Goal: Task Accomplishment & Management: Complete application form

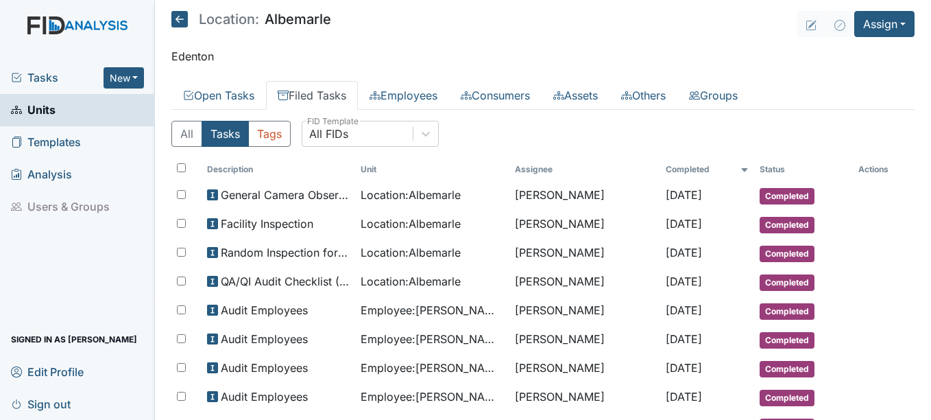
click at [315, 94] on link "Filed Tasks" at bounding box center [312, 95] width 92 height 29
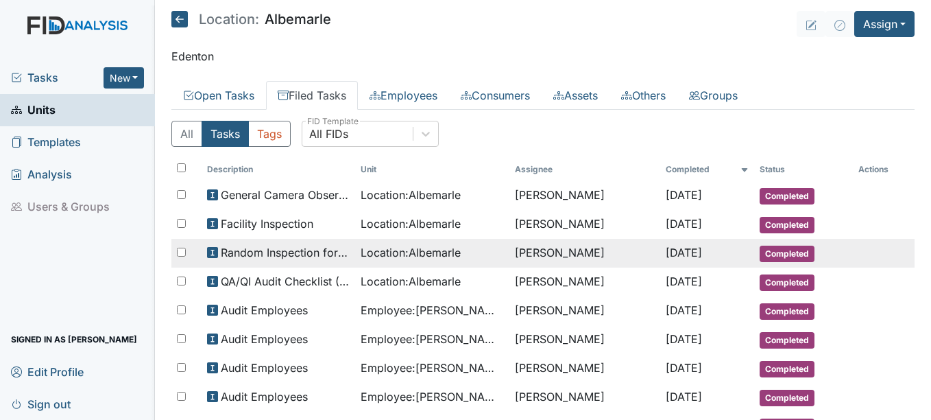
click at [792, 252] on span "Completed" at bounding box center [787, 253] width 55 height 16
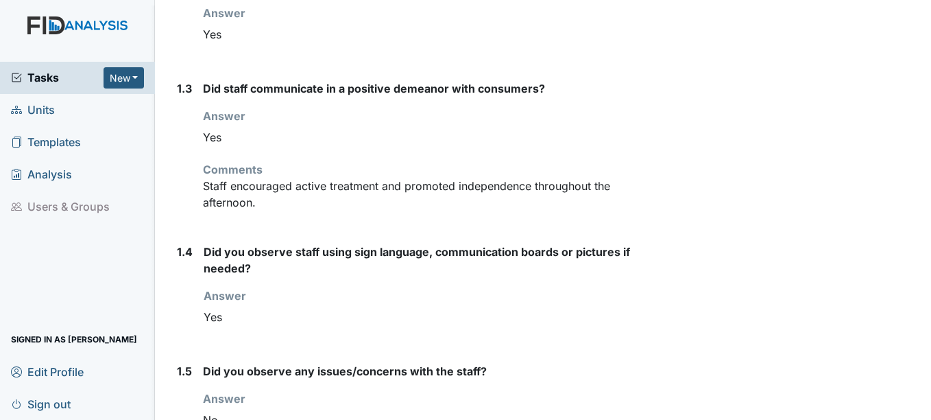
scroll to position [480, 0]
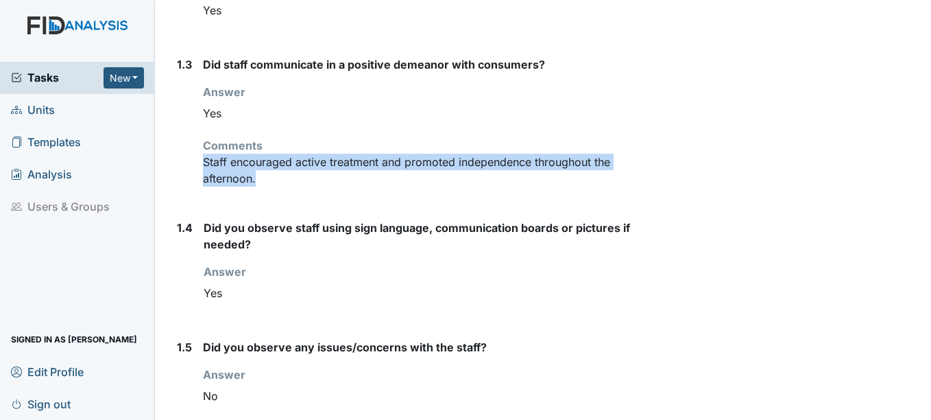
drag, startPoint x: 206, startPoint y: 162, endPoint x: 262, endPoint y: 184, distance: 60.4
click at [262, 184] on p "Staff encouraged active treatment and promoted independence throughout the afte…" at bounding box center [431, 170] width 457 height 33
click at [392, 191] on div "Did staff communicate in a positive demeanor with consumers? Answer You must se…" at bounding box center [431, 126] width 457 height 141
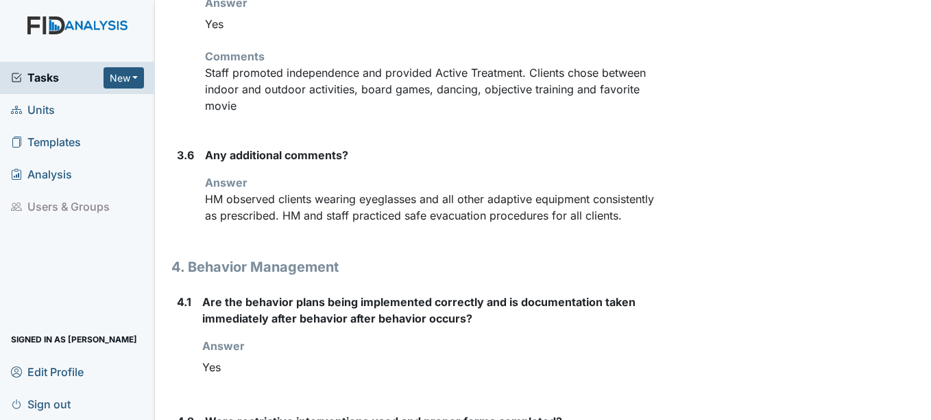
scroll to position [0, 0]
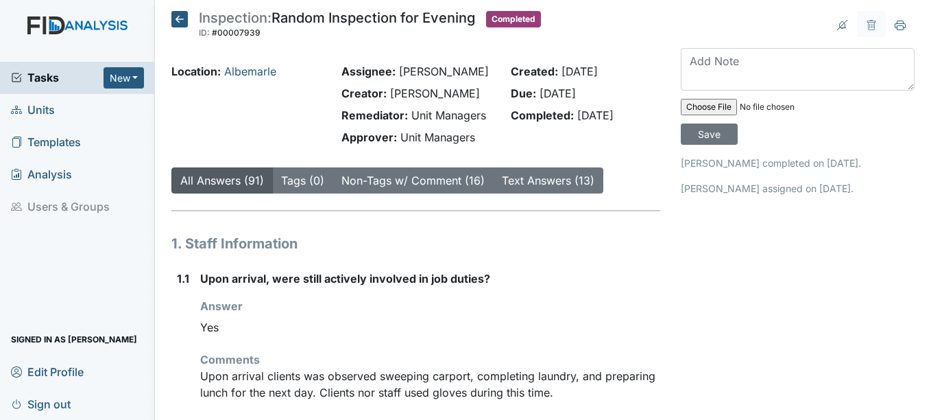
click at [185, 18] on icon at bounding box center [179, 19] width 16 height 16
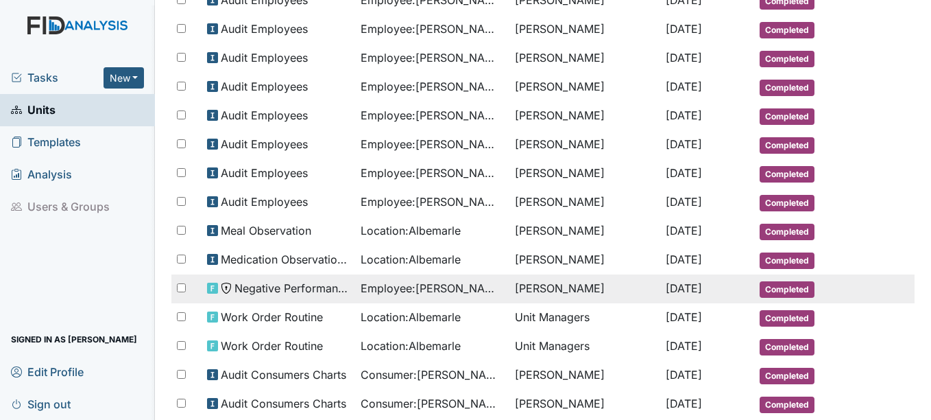
scroll to position [343, 0]
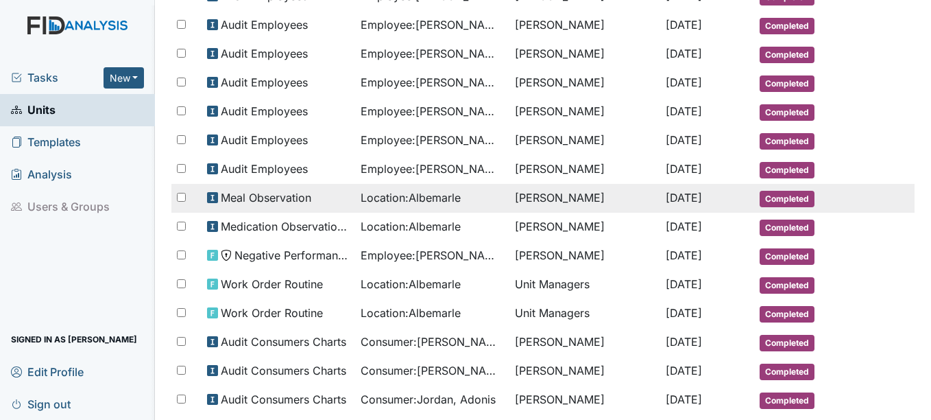
click at [792, 196] on span "Completed" at bounding box center [787, 199] width 55 height 16
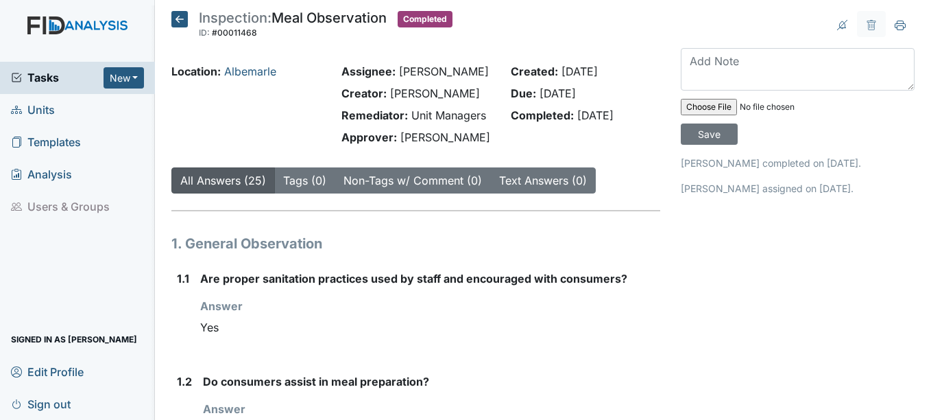
click at [181, 16] on icon at bounding box center [179, 19] width 16 height 16
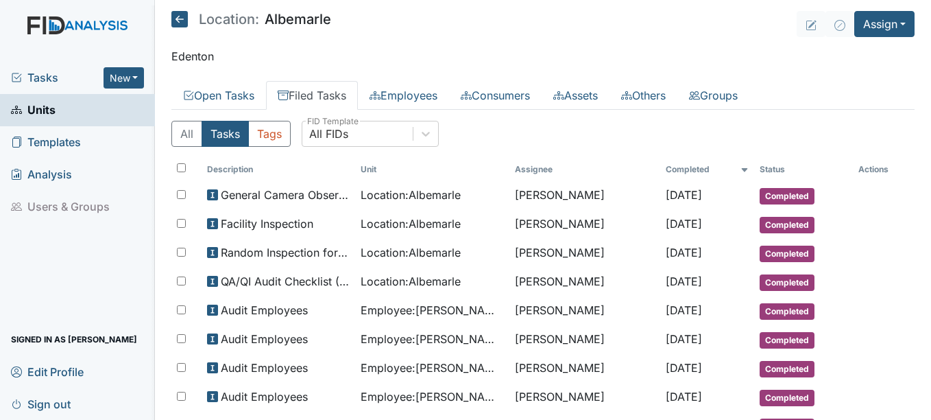
click at [327, 95] on link "Filed Tasks" at bounding box center [312, 95] width 92 height 29
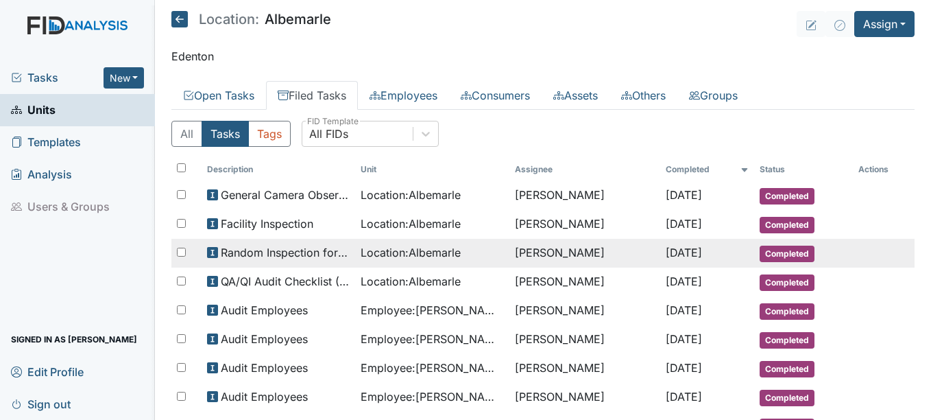
click at [791, 250] on span "Completed" at bounding box center [787, 253] width 55 height 16
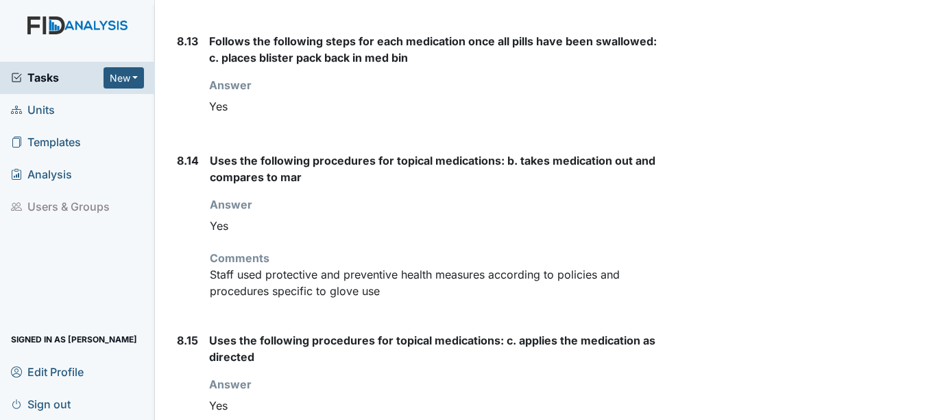
scroll to position [7886, 0]
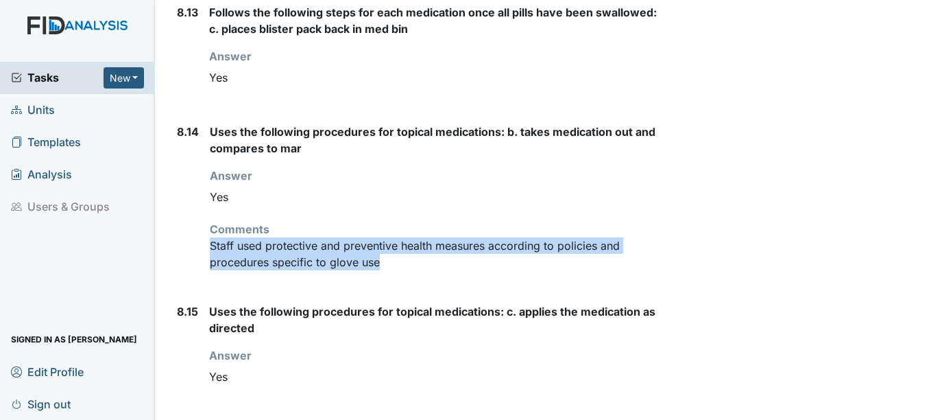
drag, startPoint x: 211, startPoint y: 265, endPoint x: 401, endPoint y: 280, distance: 191.2
click at [401, 270] on p "Staff used protective and preventive health measures according to policies and …" at bounding box center [435, 253] width 450 height 33
drag, startPoint x: 401, startPoint y: 280, endPoint x: 372, endPoint y: 261, distance: 34.6
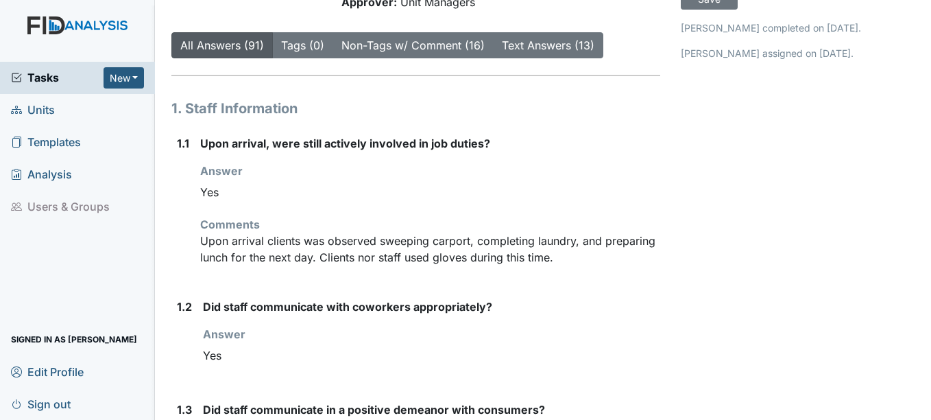
scroll to position [0, 0]
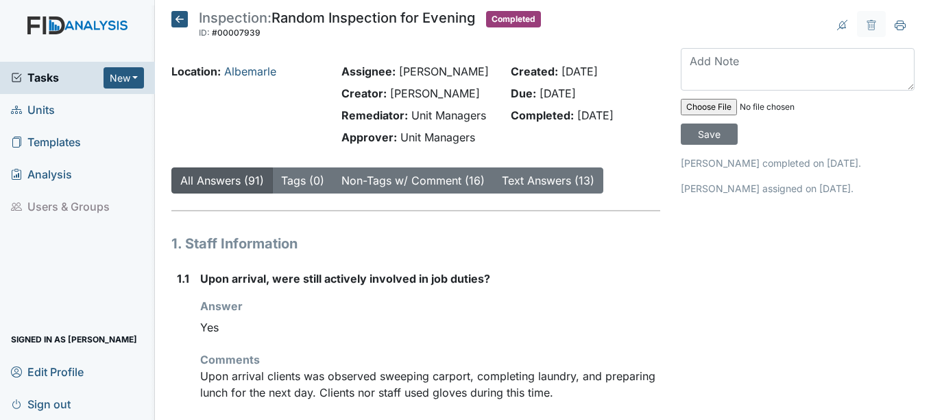
click at [185, 16] on icon at bounding box center [179, 19] width 16 height 16
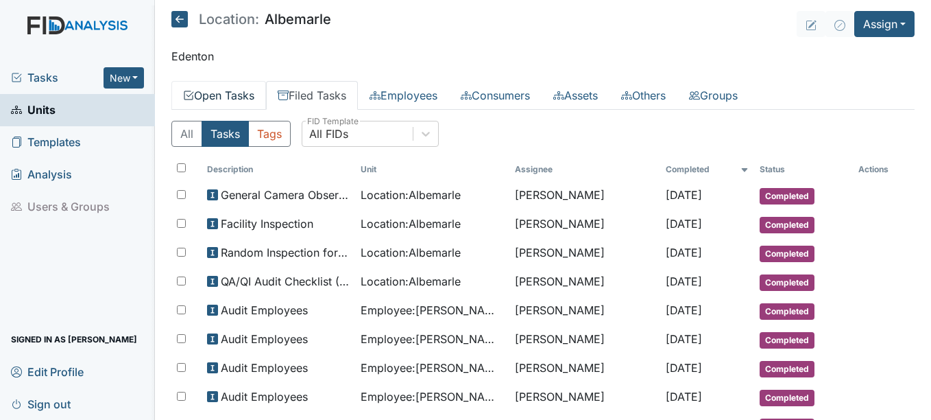
click at [249, 88] on link "Open Tasks" at bounding box center [218, 95] width 95 height 29
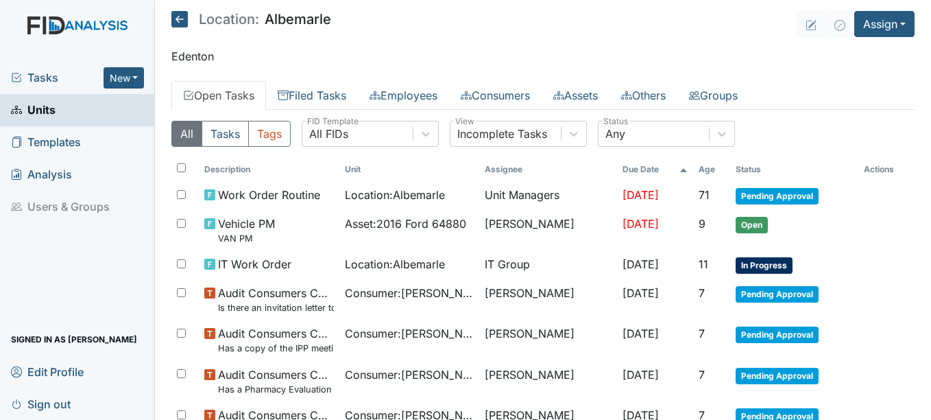
click at [239, 96] on link "Open Tasks" at bounding box center [218, 95] width 95 height 29
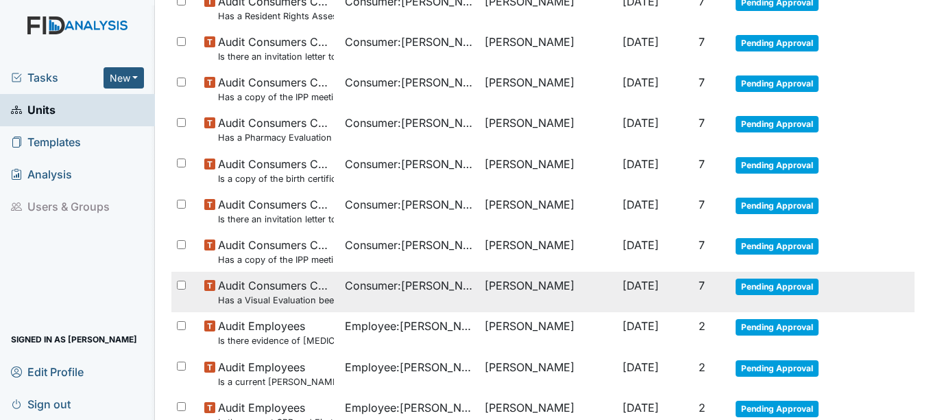
scroll to position [1025, 0]
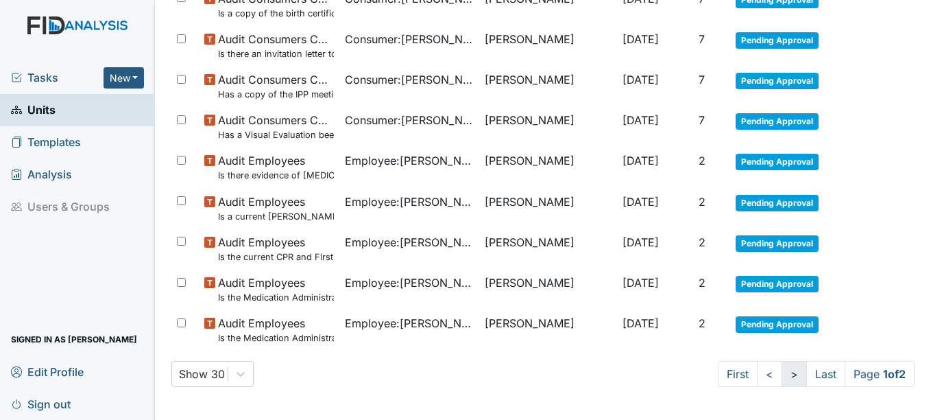
click at [782, 377] on link ">" at bounding box center [794, 374] width 25 height 26
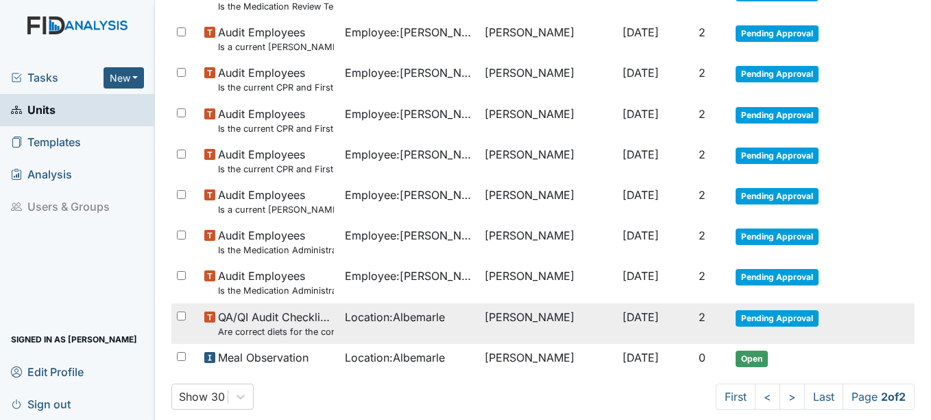
scroll to position [226, 0]
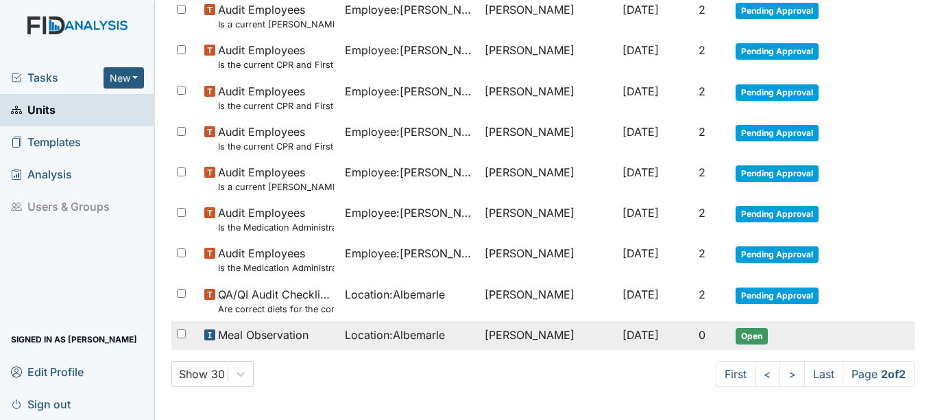
click at [743, 336] on span "Open" at bounding box center [752, 336] width 32 height 16
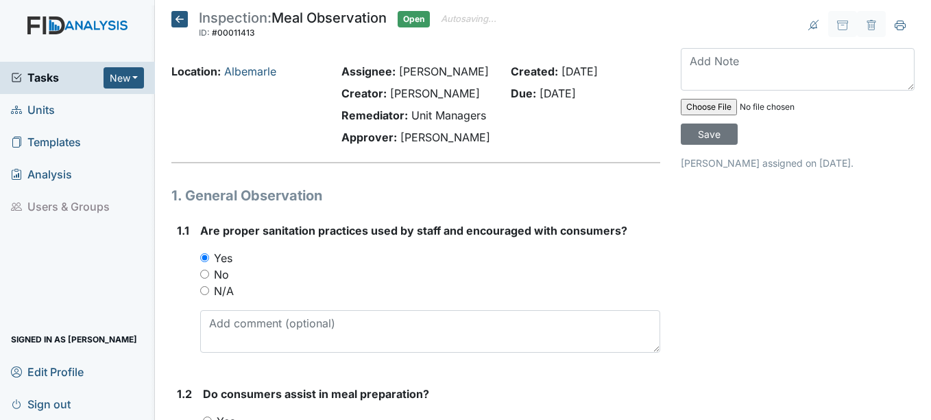
drag, startPoint x: 209, startPoint y: 324, endPoint x: 777, endPoint y: 246, distance: 573.0
click at [176, 14] on icon at bounding box center [179, 19] width 16 height 16
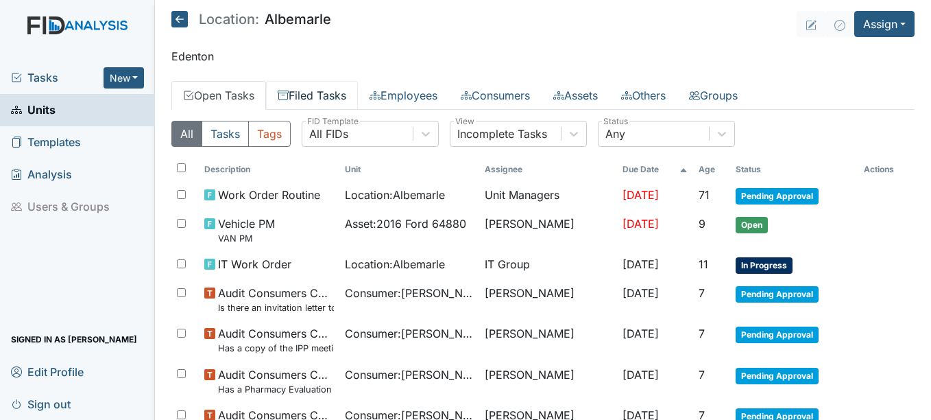
click at [316, 99] on link "Filed Tasks" at bounding box center [312, 95] width 92 height 29
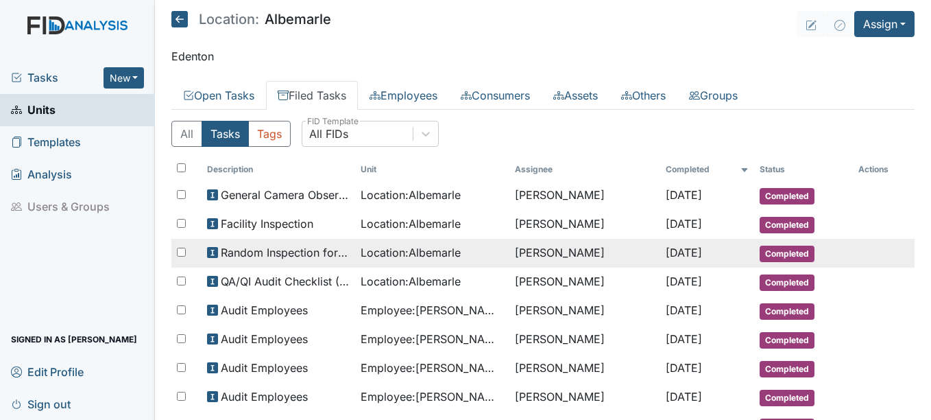
click at [769, 248] on span "Completed" at bounding box center [787, 253] width 55 height 16
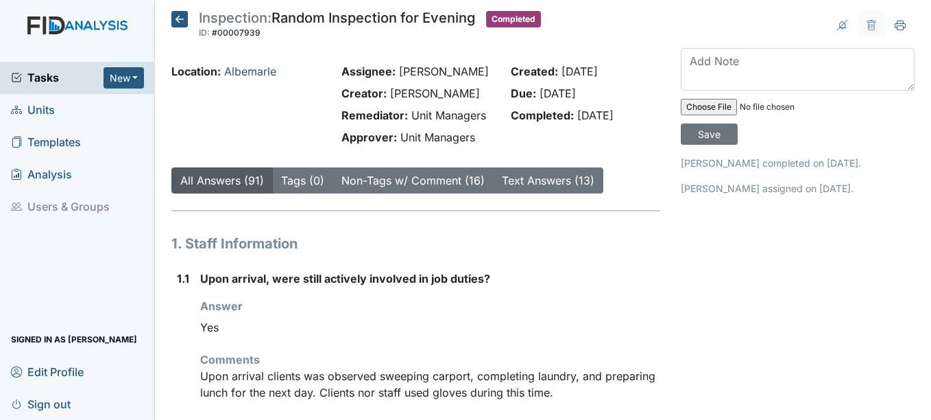
click at [176, 19] on icon at bounding box center [179, 19] width 16 height 16
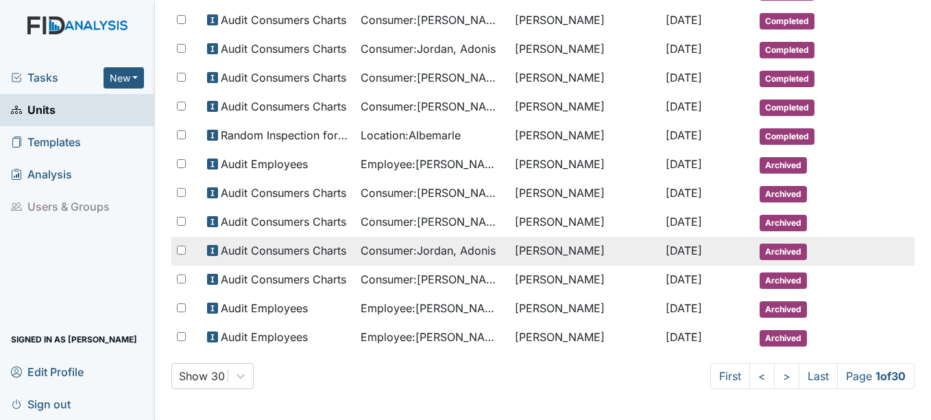
scroll to position [695, 0]
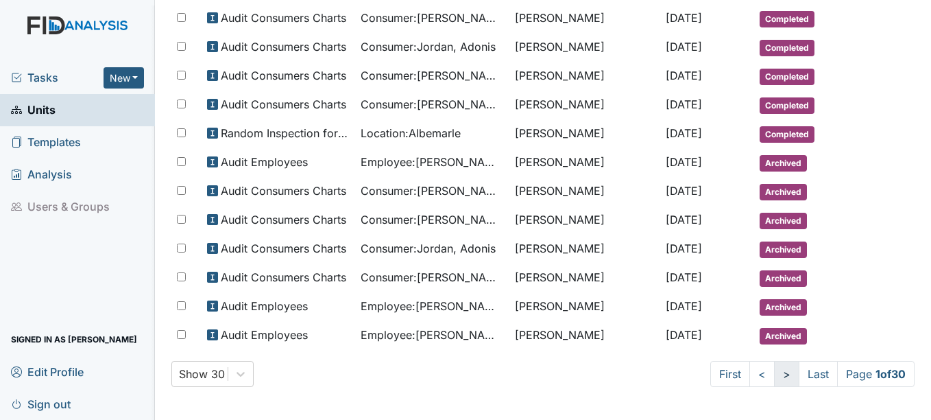
click at [774, 376] on link ">" at bounding box center [786, 374] width 25 height 26
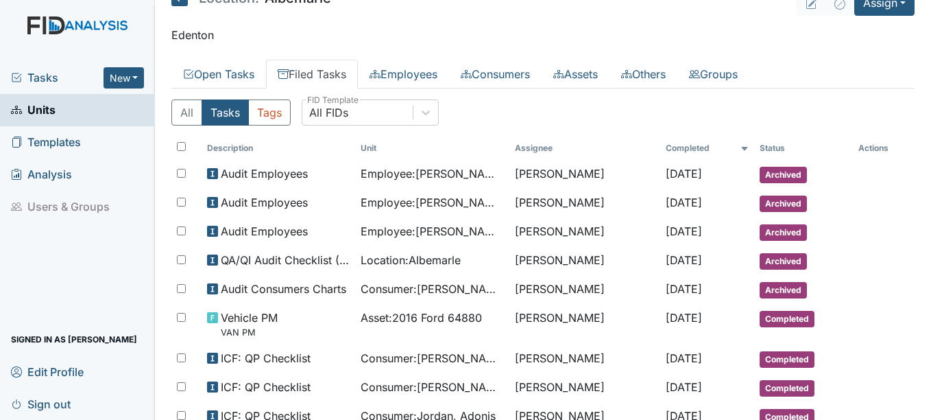
scroll to position [0, 0]
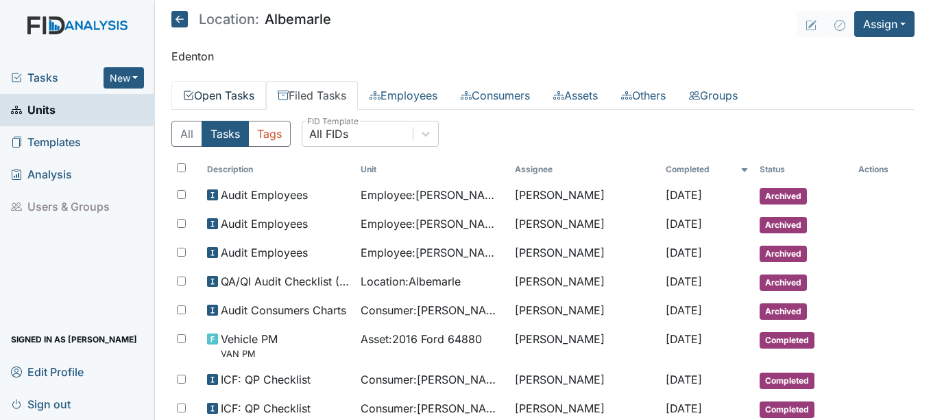
click at [220, 85] on link "Open Tasks" at bounding box center [218, 95] width 95 height 29
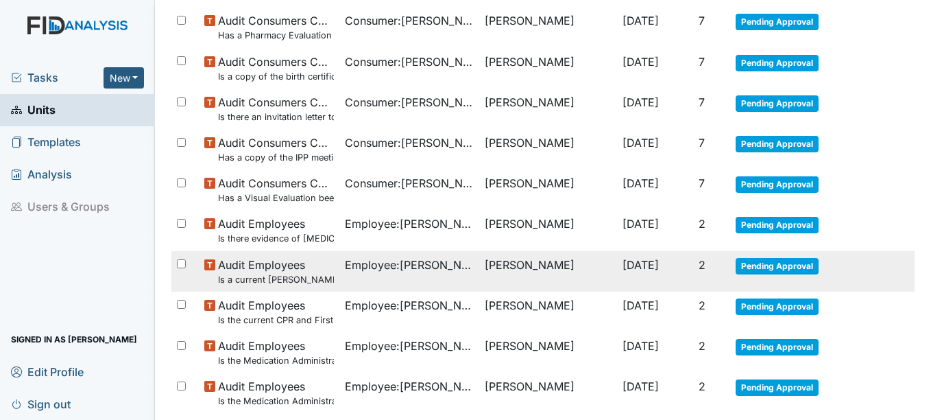
scroll to position [1025, 0]
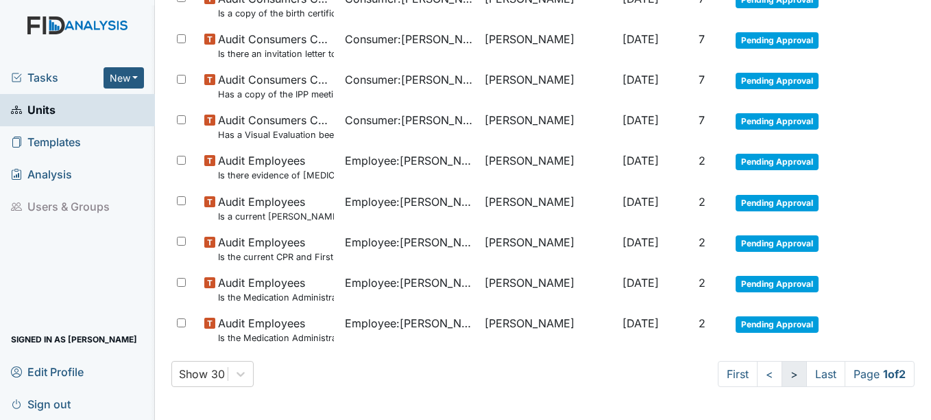
click at [782, 372] on link ">" at bounding box center [794, 374] width 25 height 26
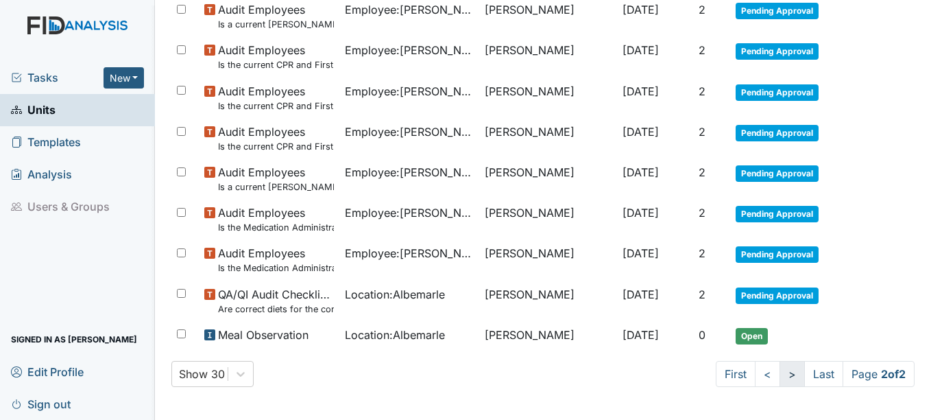
scroll to position [226, 0]
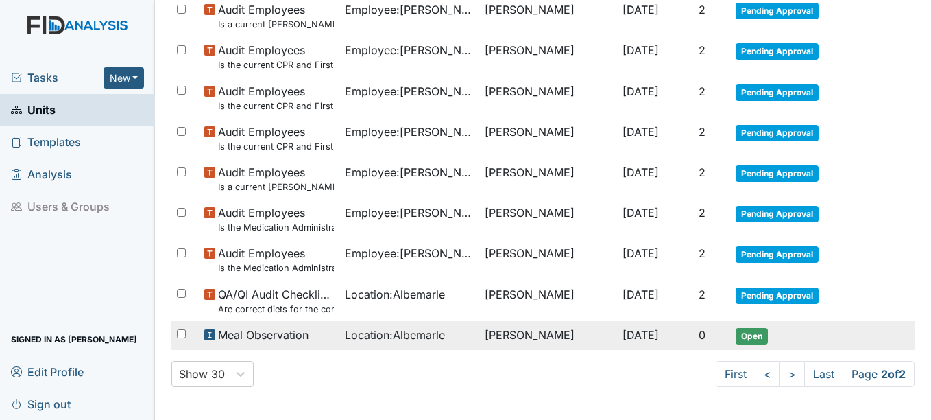
click at [748, 334] on span "Open" at bounding box center [752, 336] width 32 height 16
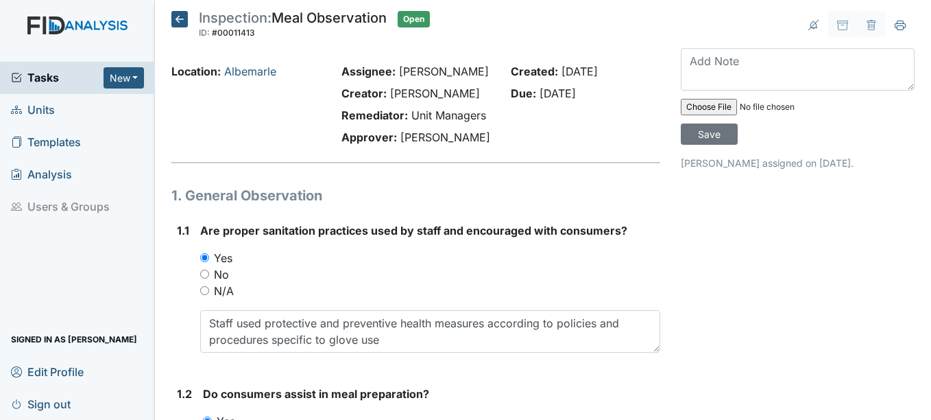
click at [173, 15] on icon at bounding box center [179, 19] width 16 height 16
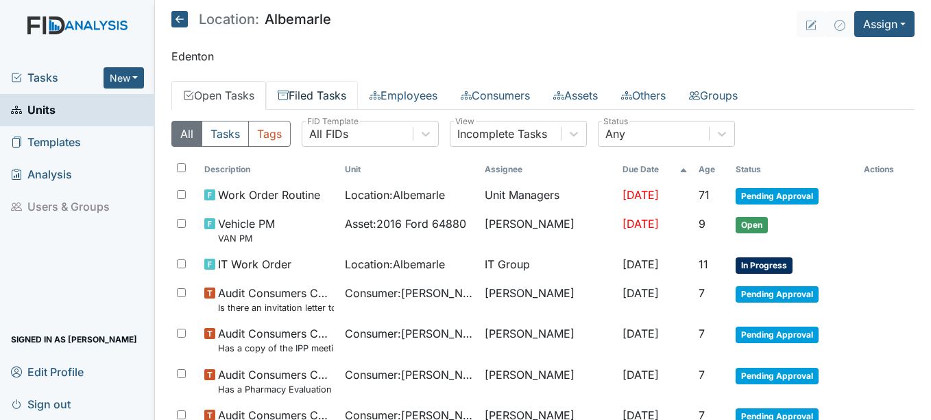
click at [313, 95] on link "Filed Tasks" at bounding box center [312, 95] width 92 height 29
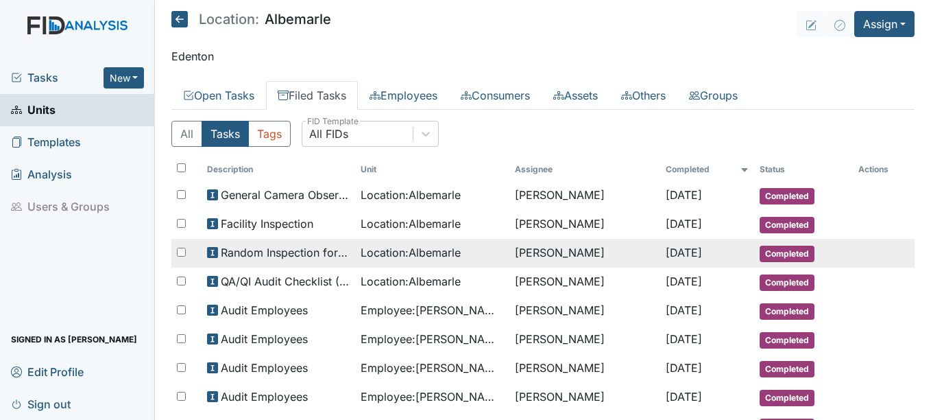
click at [800, 252] on span "Completed" at bounding box center [787, 253] width 55 height 16
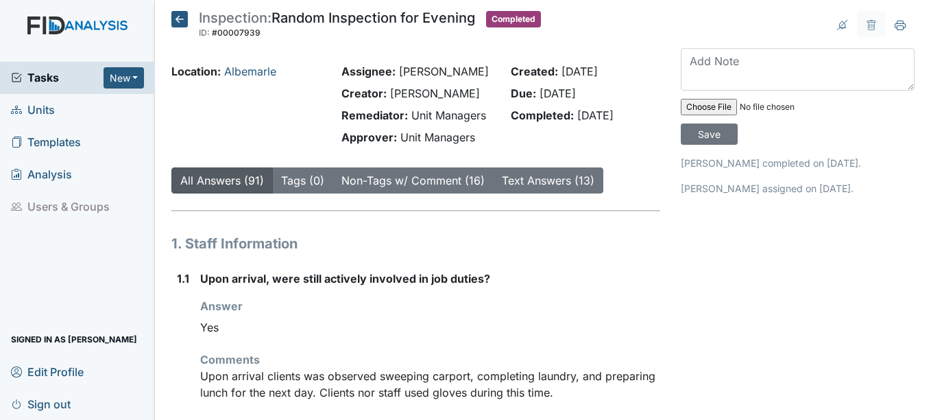
click at [181, 19] on icon at bounding box center [179, 19] width 16 height 16
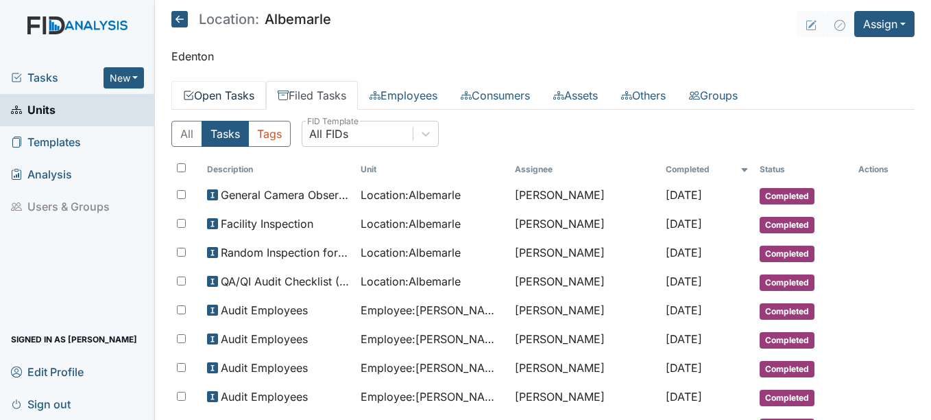
click at [210, 106] on link "Open Tasks" at bounding box center [218, 95] width 95 height 29
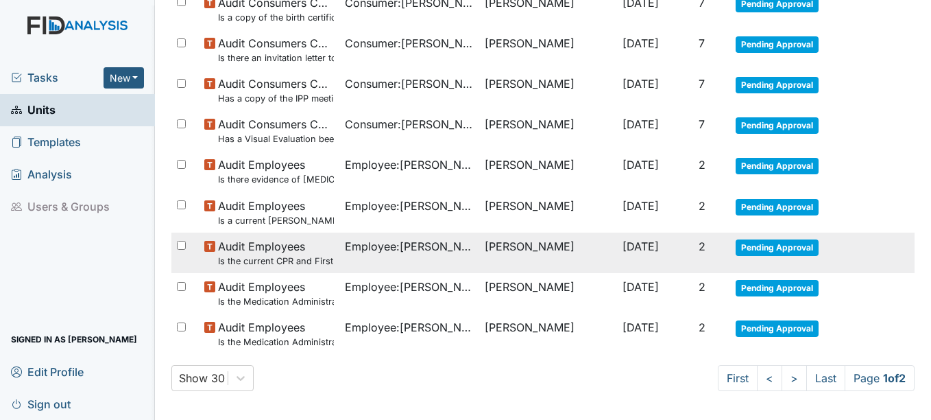
scroll to position [1025, 0]
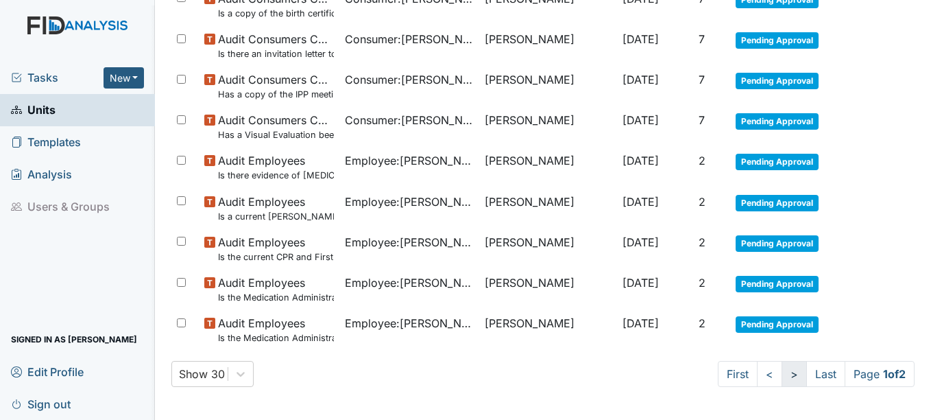
click at [782, 372] on link ">" at bounding box center [794, 374] width 25 height 26
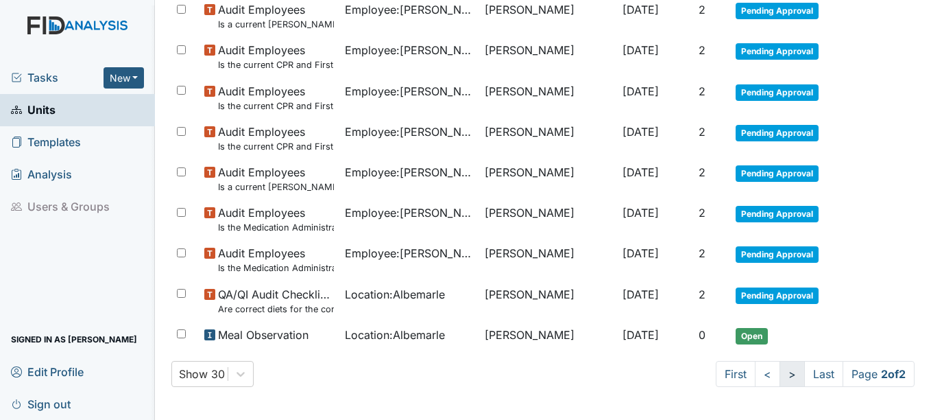
scroll to position [226, 0]
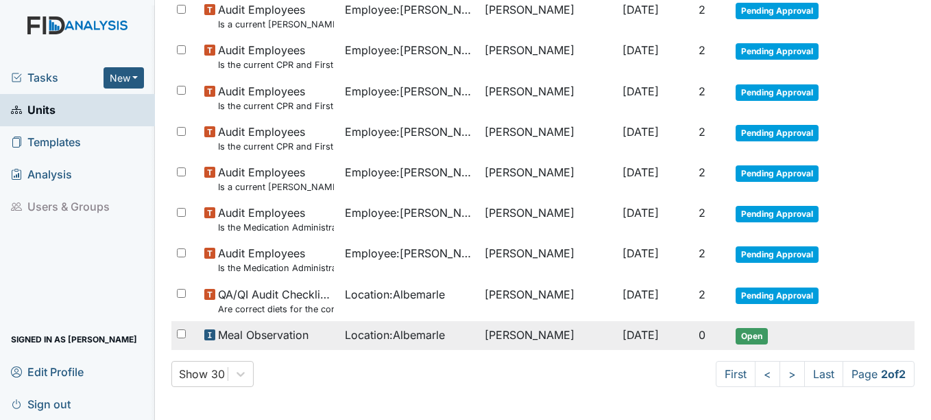
click at [736, 335] on span "Open" at bounding box center [752, 336] width 32 height 16
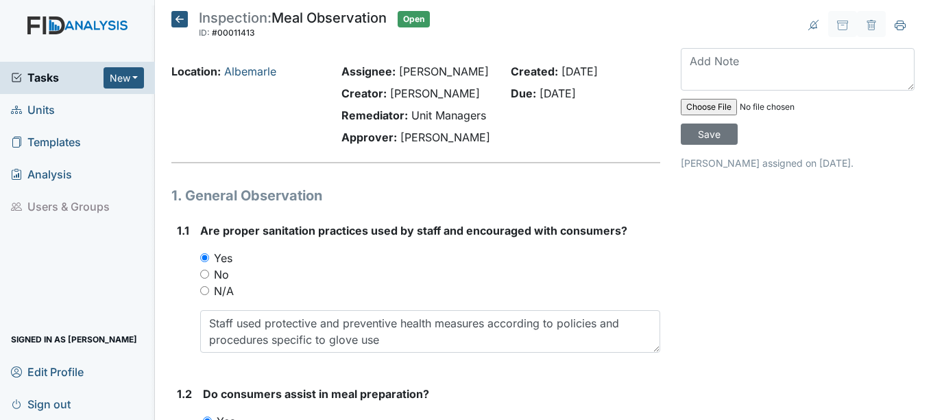
click at [172, 15] on icon at bounding box center [179, 19] width 16 height 16
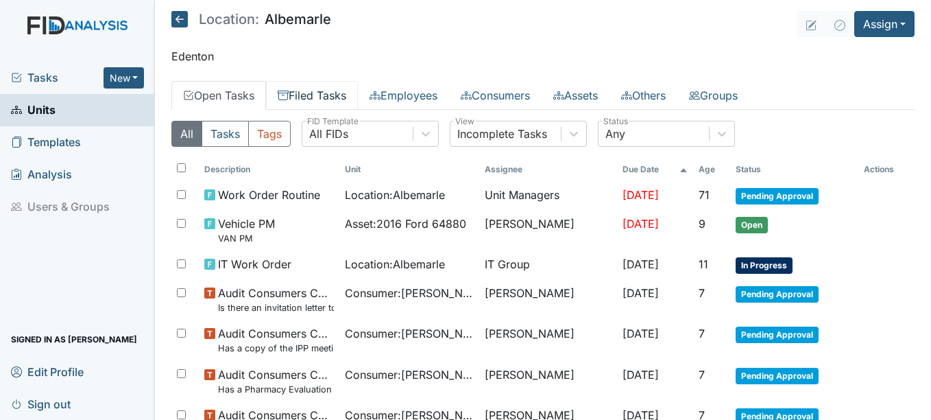
click at [317, 90] on link "Filed Tasks" at bounding box center [312, 95] width 92 height 29
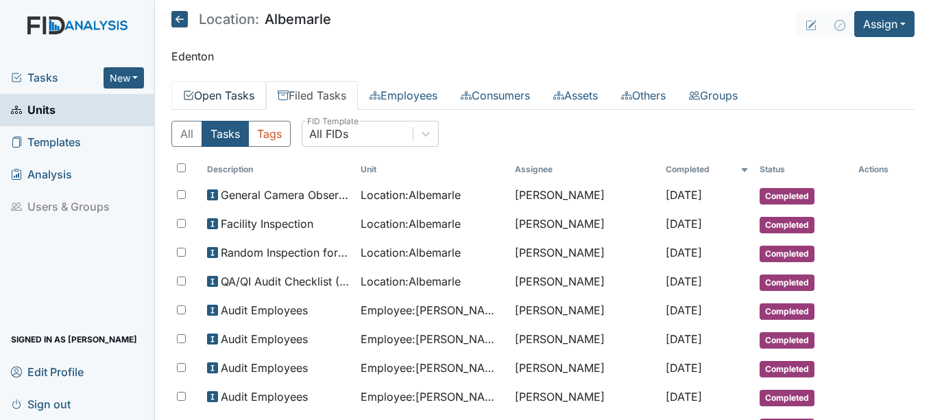
click at [250, 95] on link "Open Tasks" at bounding box center [218, 95] width 95 height 29
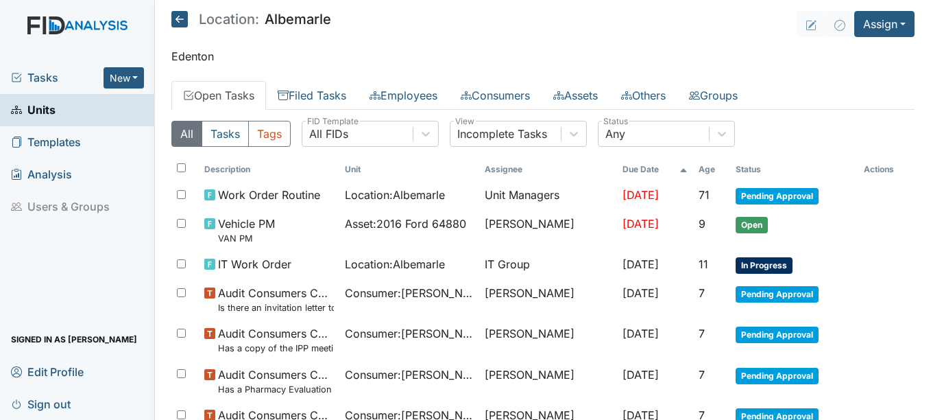
drag, startPoint x: 34, startPoint y: 75, endPoint x: 40, endPoint y: 76, distance: 6.9
click at [36, 76] on span "Tasks" at bounding box center [57, 77] width 93 height 16
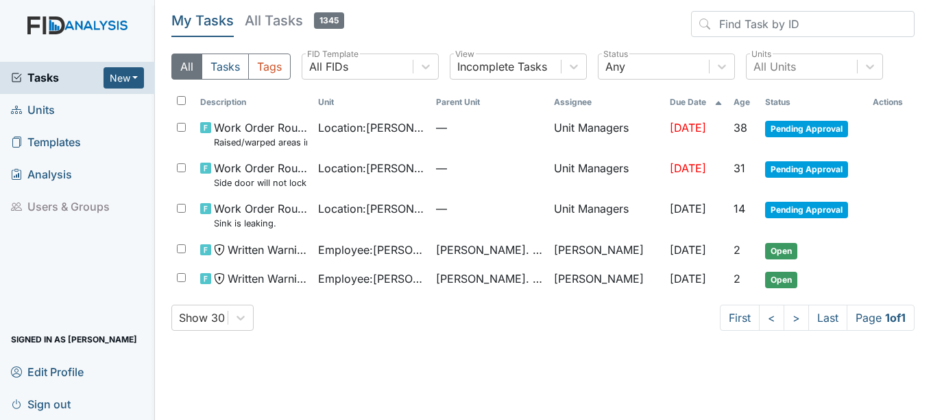
click at [40, 110] on span "Units" at bounding box center [33, 109] width 44 height 21
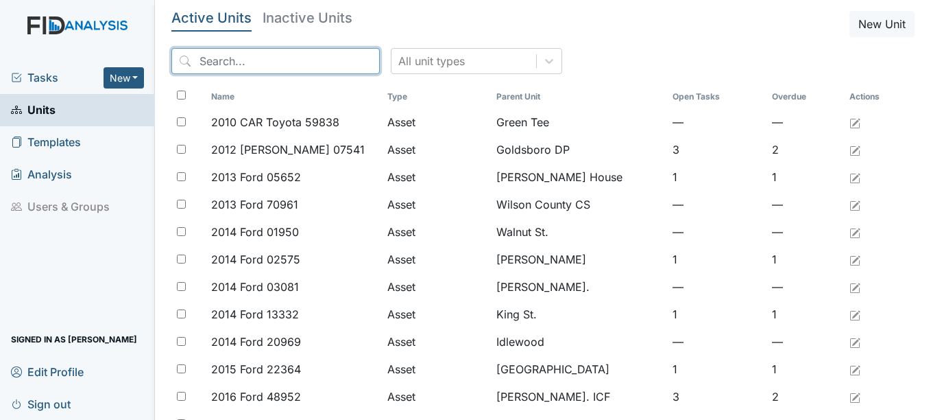
click at [263, 60] on input "search" at bounding box center [275, 61] width 208 height 26
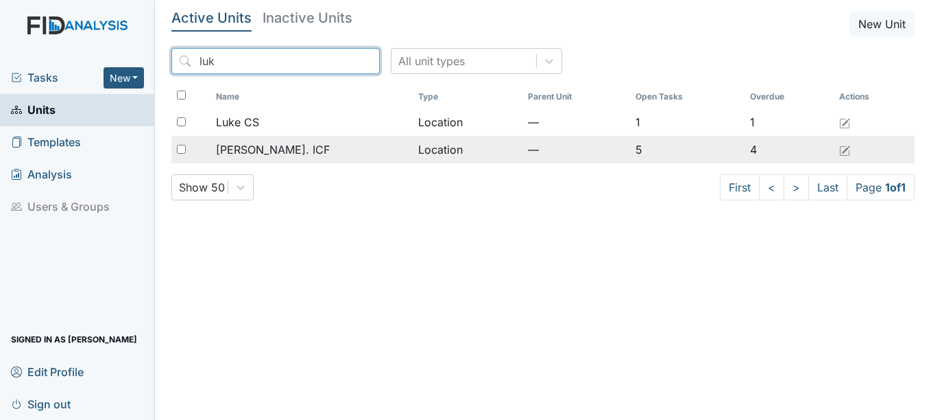
type input "luk"
click at [261, 149] on span "[PERSON_NAME]. ICF" at bounding box center [273, 149] width 114 height 16
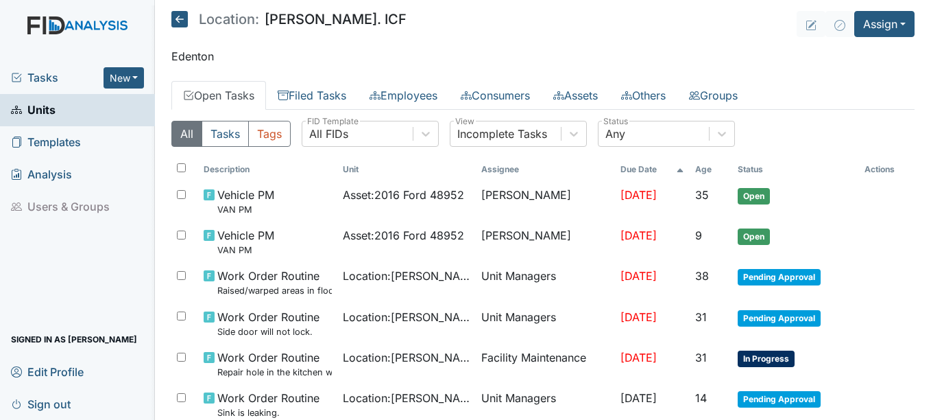
drag, startPoint x: 0, startPoint y: 0, endPoint x: 235, endPoint y: 92, distance: 251.9
click at [235, 92] on link "Open Tasks" at bounding box center [218, 95] width 95 height 29
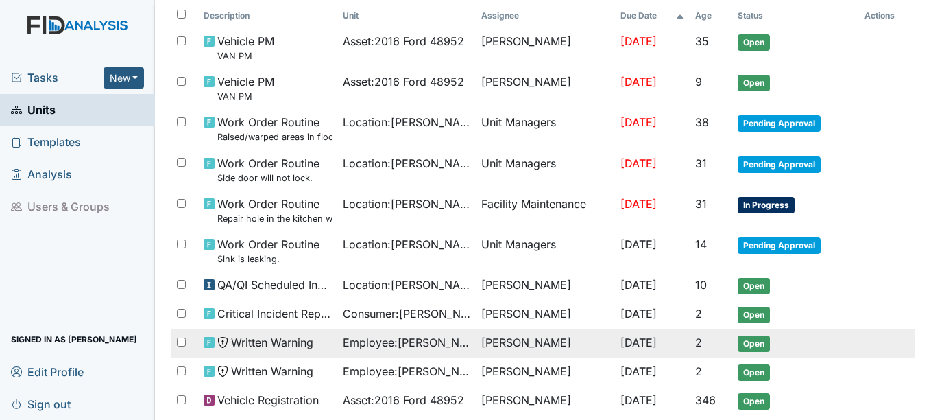
scroll to position [219, 0]
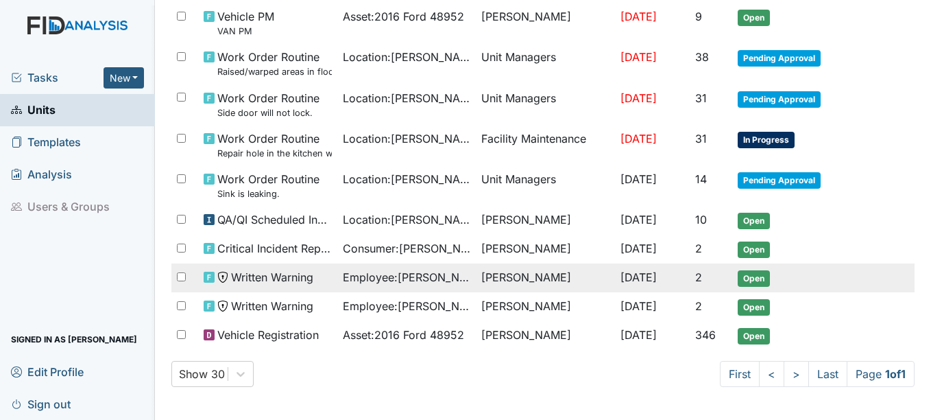
click at [749, 274] on span "Open" at bounding box center [754, 278] width 32 height 16
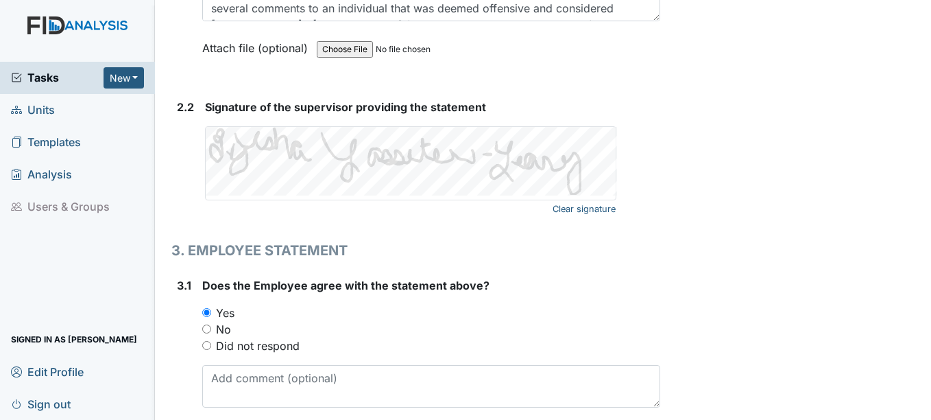
scroll to position [2484, 0]
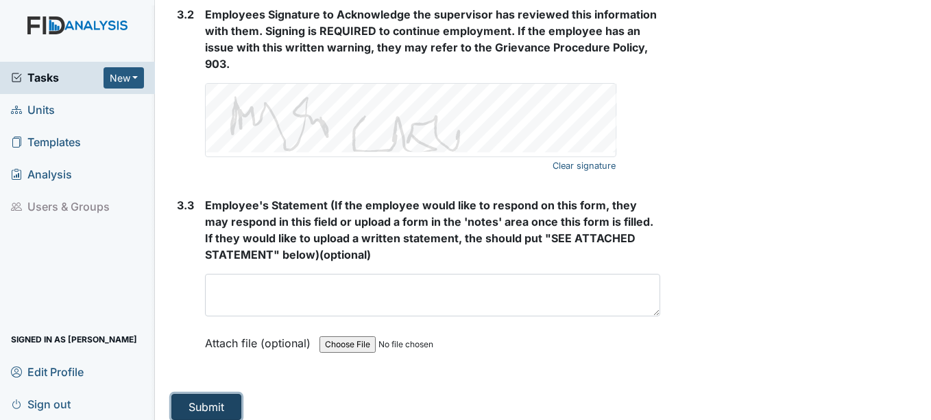
click at [219, 394] on button "Submit" at bounding box center [206, 407] width 70 height 26
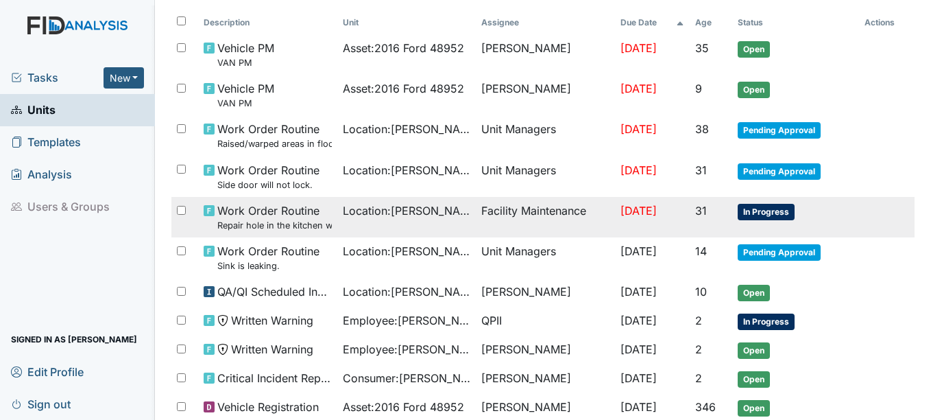
scroll to position [206, 0]
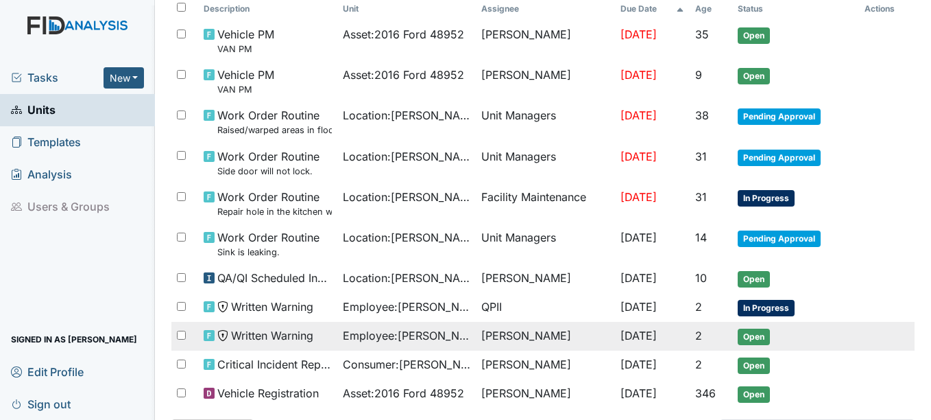
click at [744, 337] on span "Open" at bounding box center [754, 336] width 32 height 16
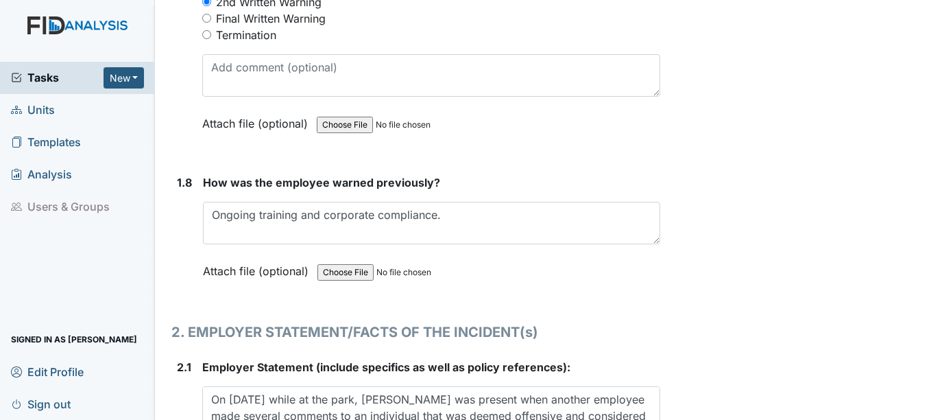
scroll to position [2484, 0]
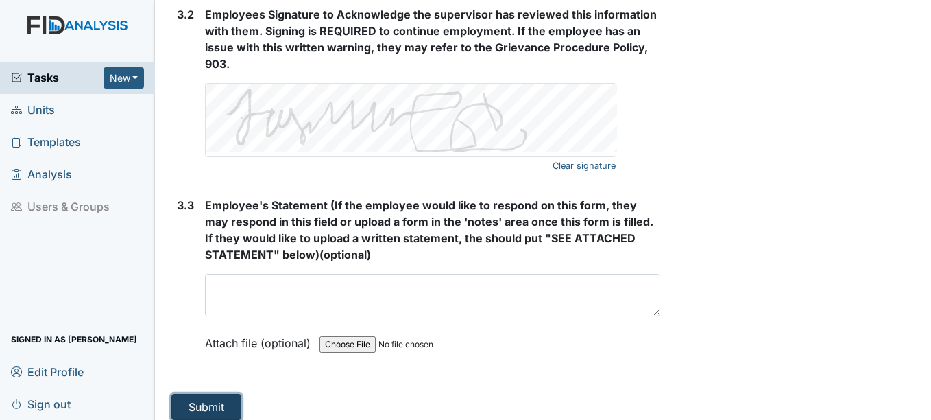
click at [221, 399] on button "Submit" at bounding box center [206, 407] width 70 height 26
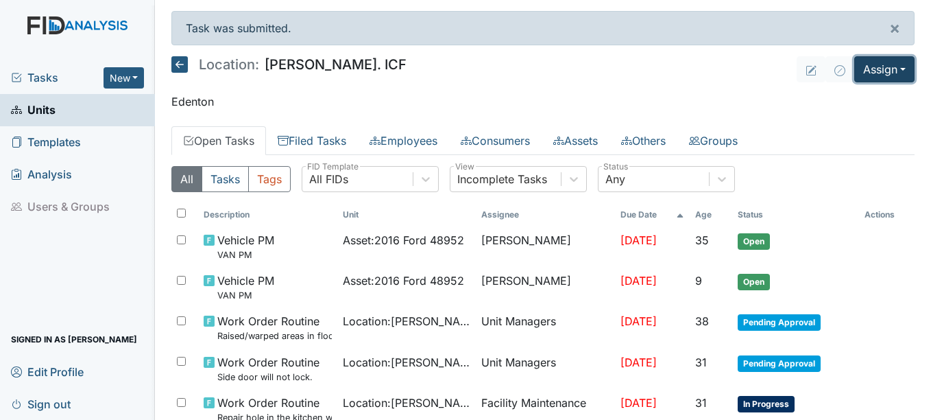
click at [874, 73] on button "Assign" at bounding box center [884, 69] width 60 height 26
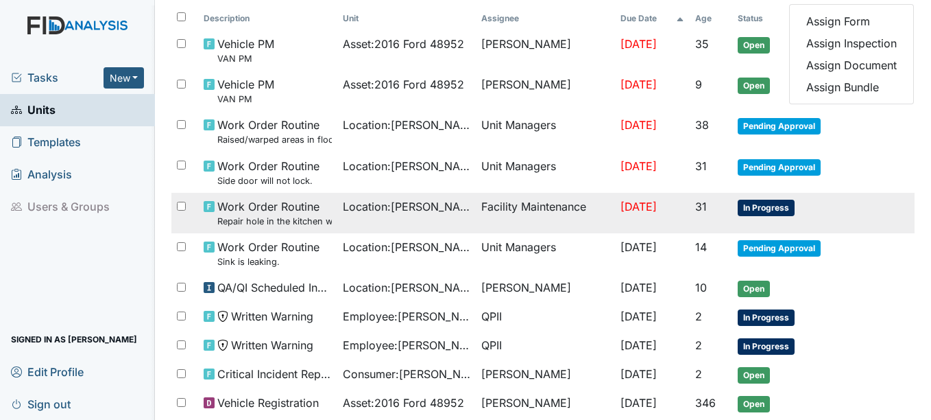
scroll to position [195, 0]
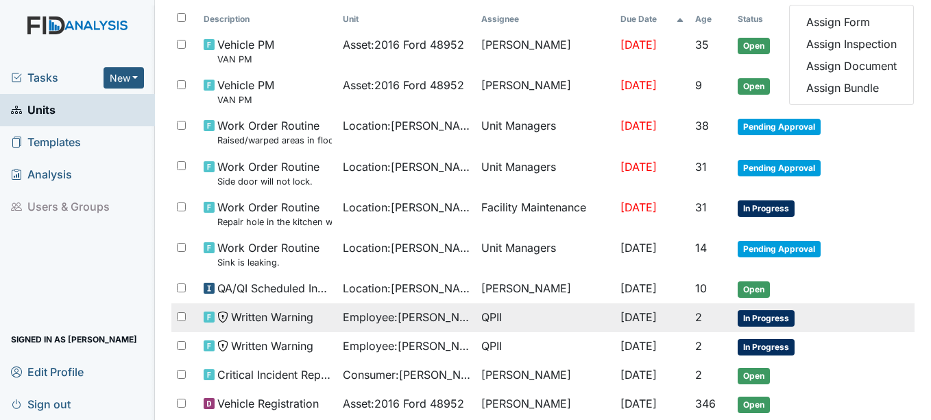
click at [763, 318] on span "In Progress" at bounding box center [766, 318] width 57 height 16
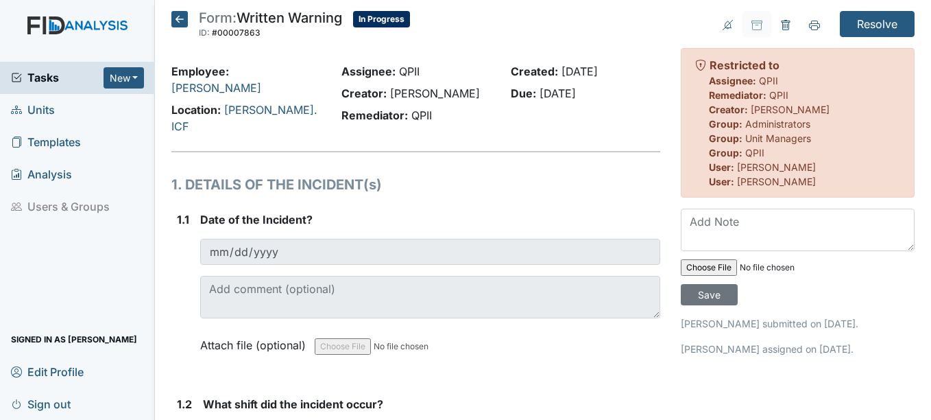
click at [180, 19] on icon at bounding box center [179, 19] width 16 height 16
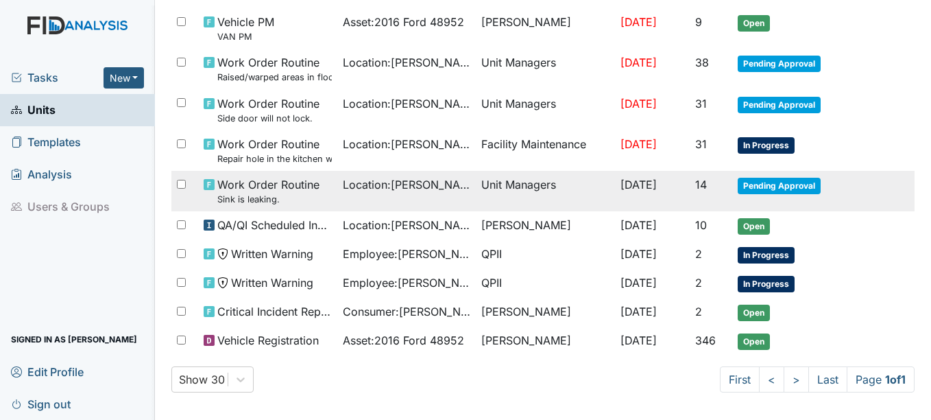
scroll to position [219, 0]
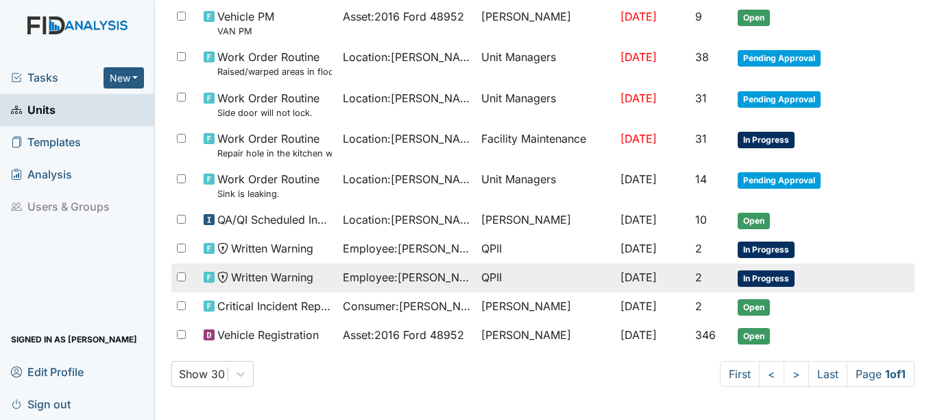
click at [758, 279] on span "In Progress" at bounding box center [766, 278] width 57 height 16
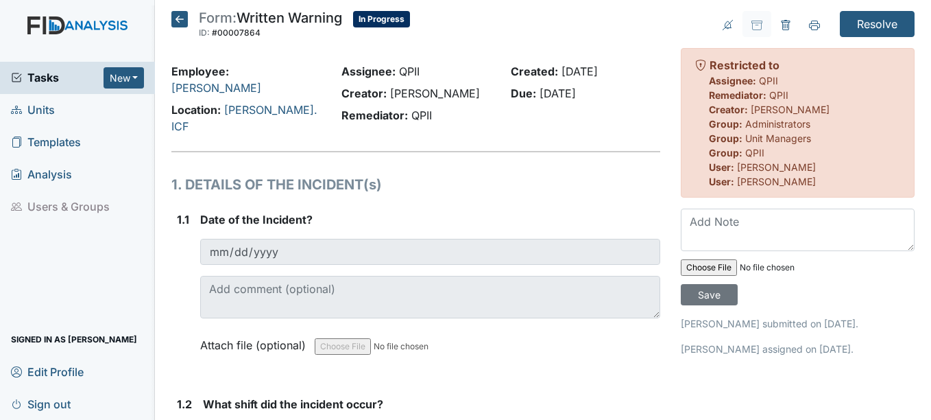
click at [188, 18] on icon at bounding box center [179, 19] width 16 height 16
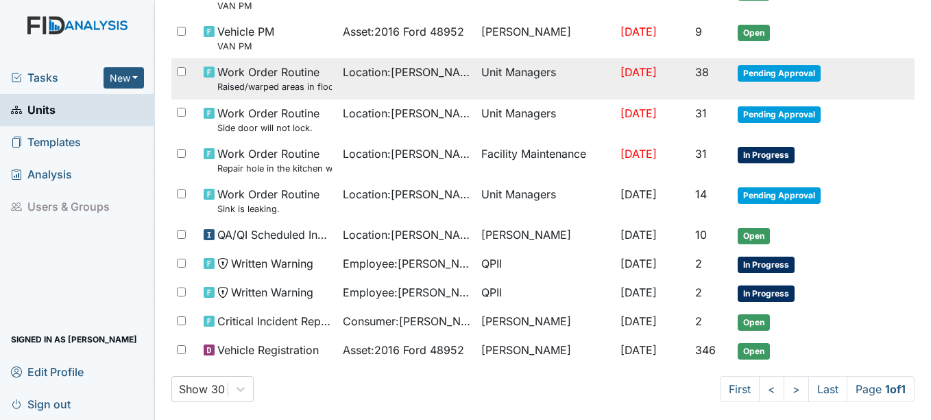
scroll to position [206, 0]
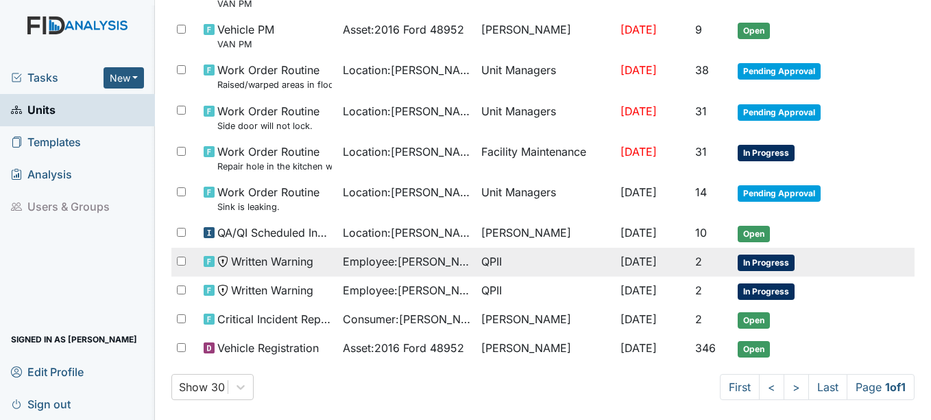
click at [763, 262] on span "In Progress" at bounding box center [766, 262] width 57 height 16
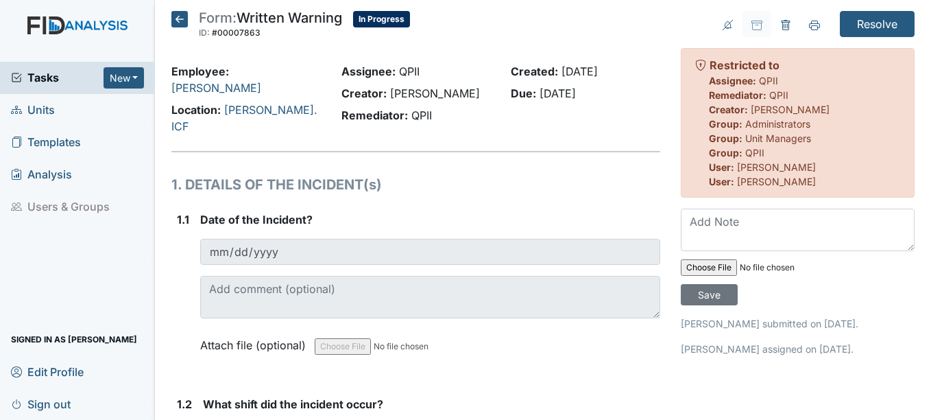
click at [184, 20] on icon at bounding box center [179, 19] width 16 height 16
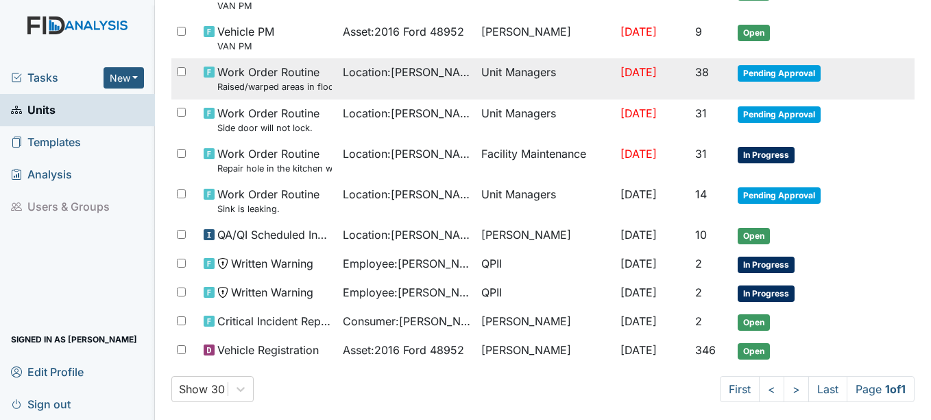
scroll to position [206, 0]
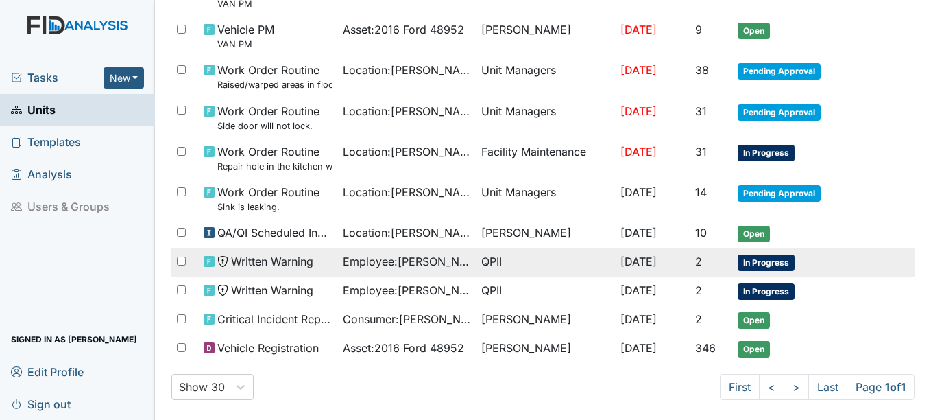
click at [759, 265] on span "In Progress" at bounding box center [766, 262] width 57 height 16
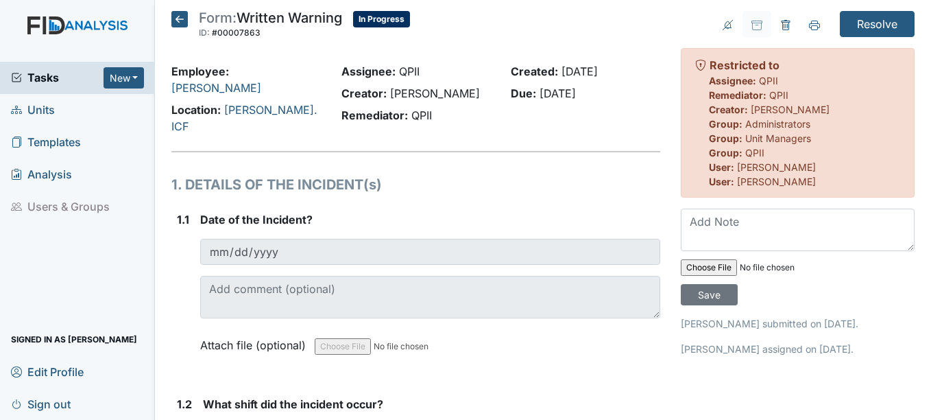
click at [188, 14] on icon at bounding box center [179, 19] width 16 height 16
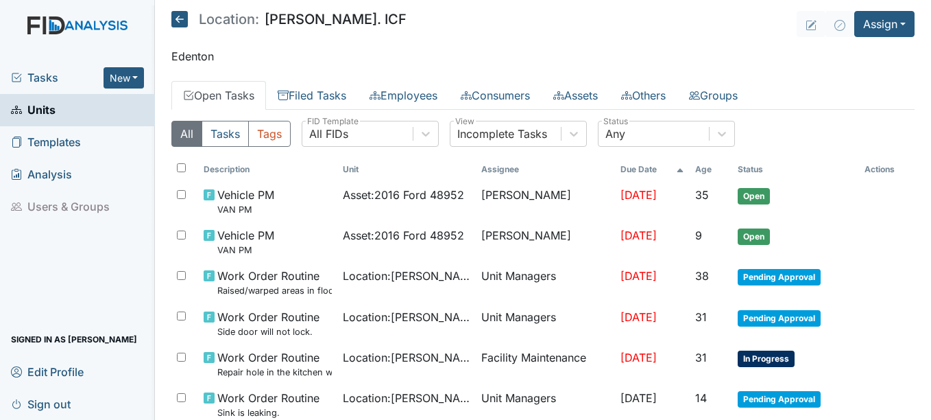
click at [202, 91] on link "Open Tasks" at bounding box center [218, 95] width 95 height 29
click at [413, 88] on link "Employees" at bounding box center [403, 95] width 91 height 29
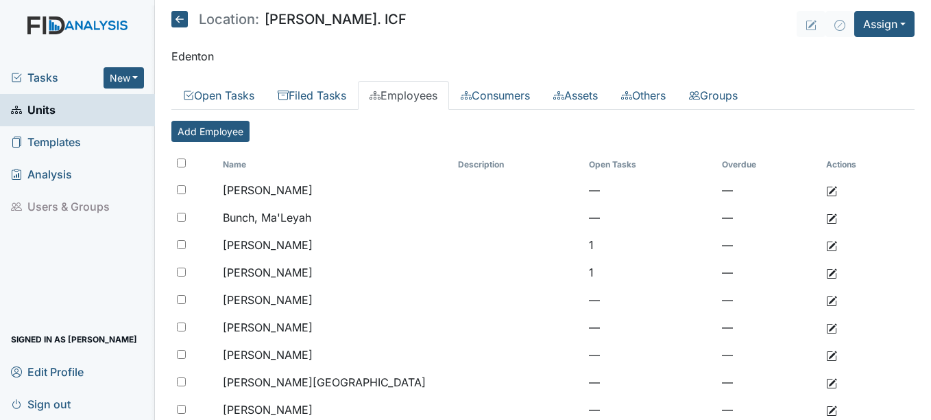
click at [38, 81] on span "Tasks" at bounding box center [57, 77] width 93 height 16
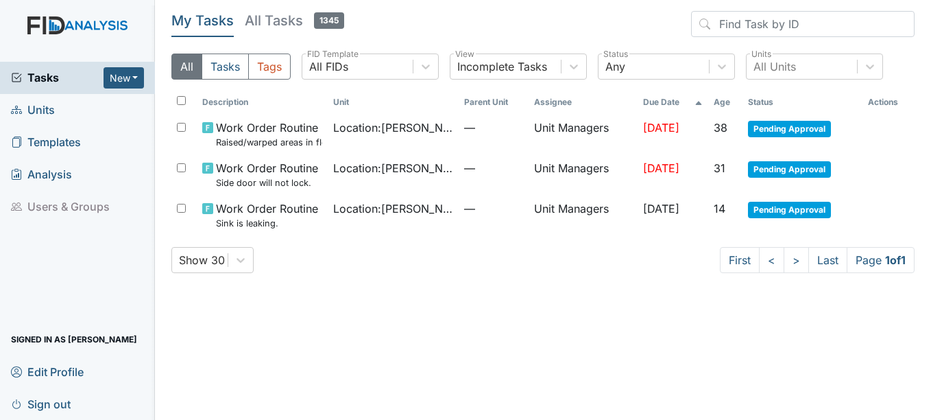
click at [53, 115] on span "Units" at bounding box center [33, 109] width 44 height 21
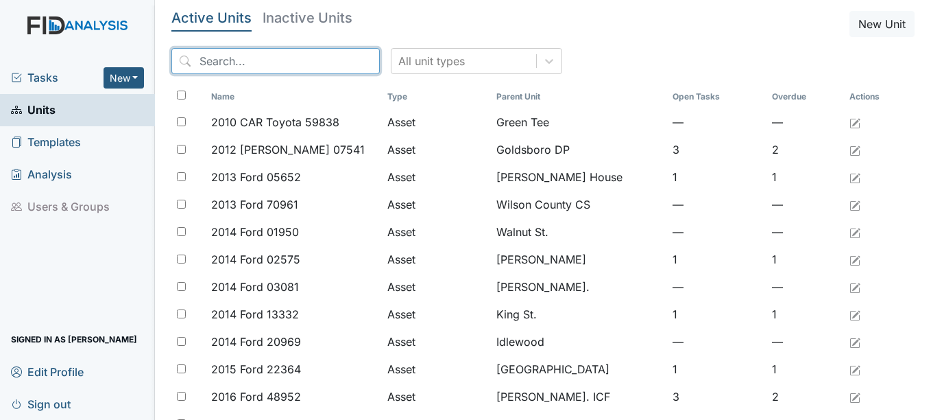
click at [227, 55] on input "search" at bounding box center [275, 61] width 208 height 26
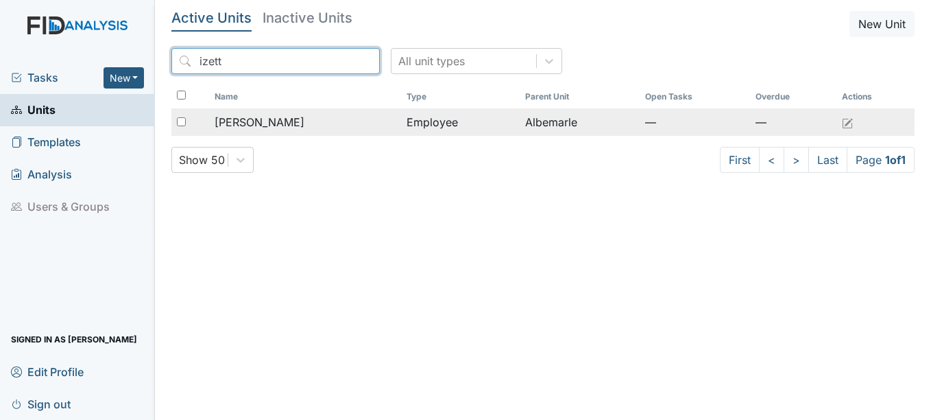
type input "izett"
click at [284, 120] on span "Howell, Izetta" at bounding box center [260, 122] width 90 height 16
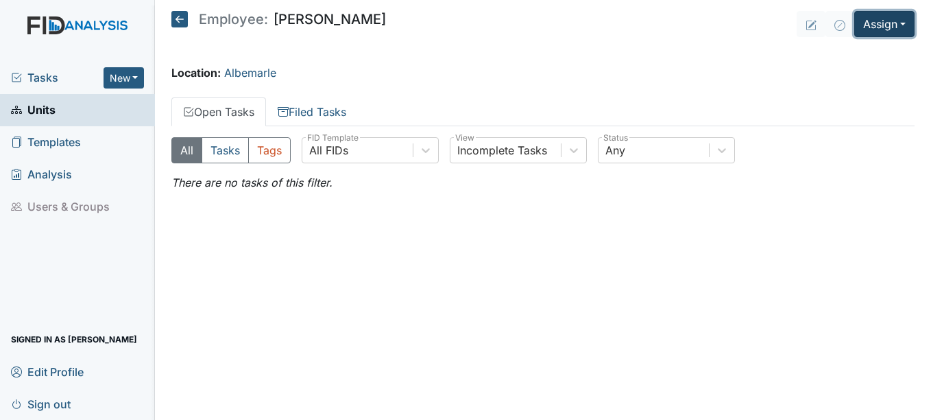
click at [896, 21] on button "Assign" at bounding box center [884, 24] width 60 height 26
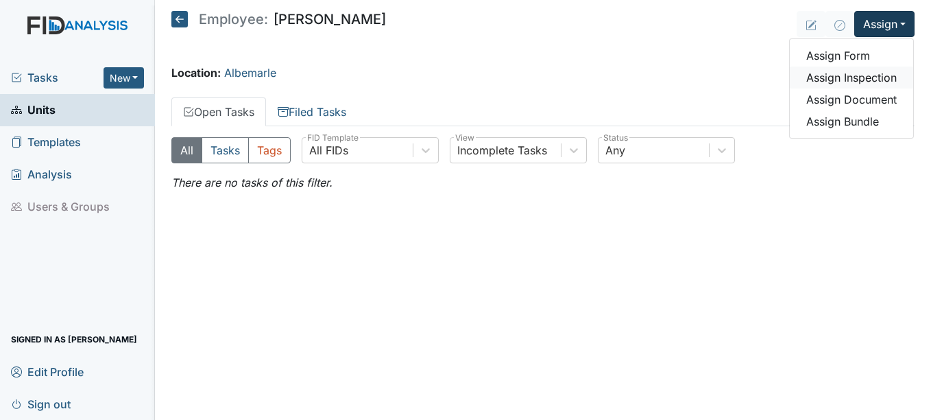
click at [874, 75] on link "Assign Inspection" at bounding box center [851, 78] width 123 height 22
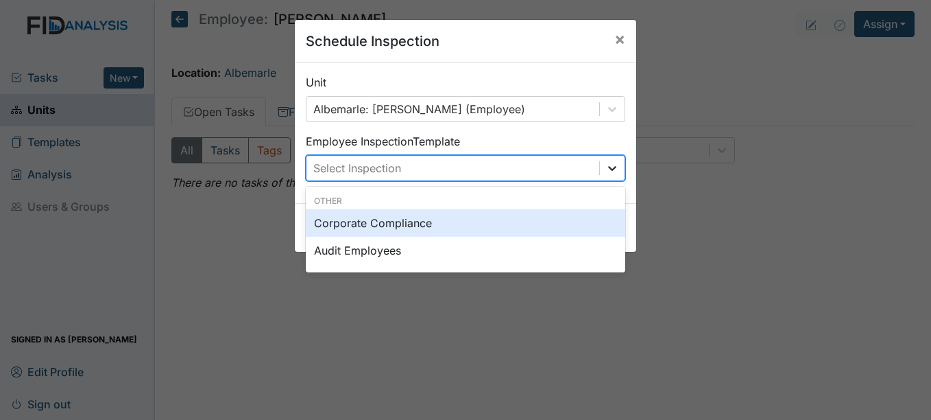
click at [608, 167] on icon at bounding box center [612, 168] width 14 height 14
click at [616, 36] on span "×" at bounding box center [619, 39] width 11 height 20
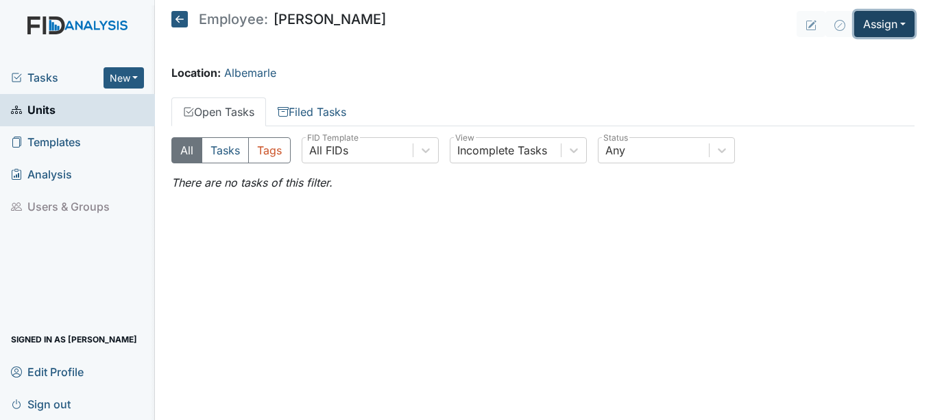
click at [906, 25] on button "Assign" at bounding box center [884, 24] width 60 height 26
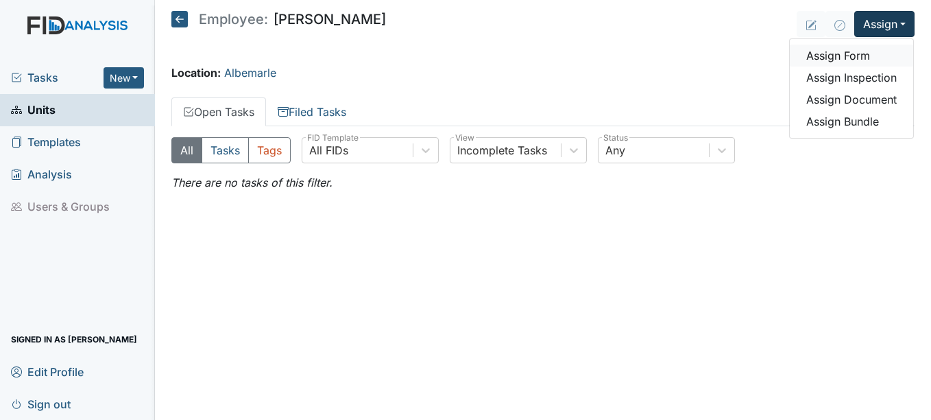
click at [853, 53] on link "Assign Form" at bounding box center [851, 56] width 123 height 22
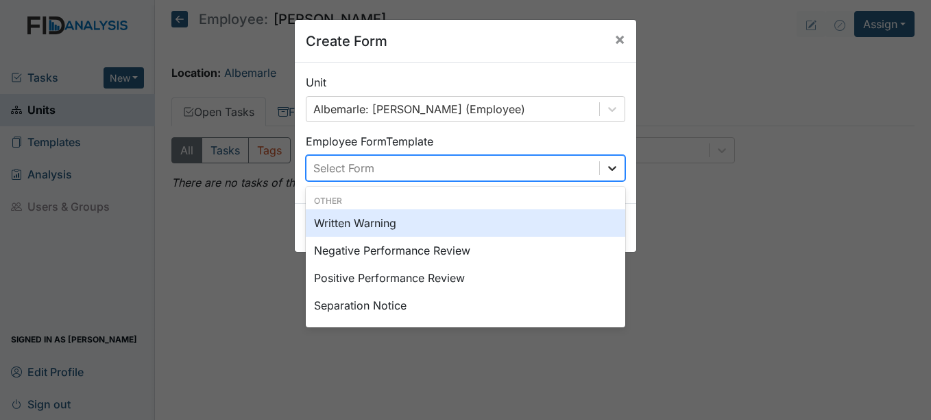
click at [607, 172] on icon at bounding box center [612, 168] width 14 height 14
click at [439, 220] on div "Written Warning" at bounding box center [466, 222] width 320 height 27
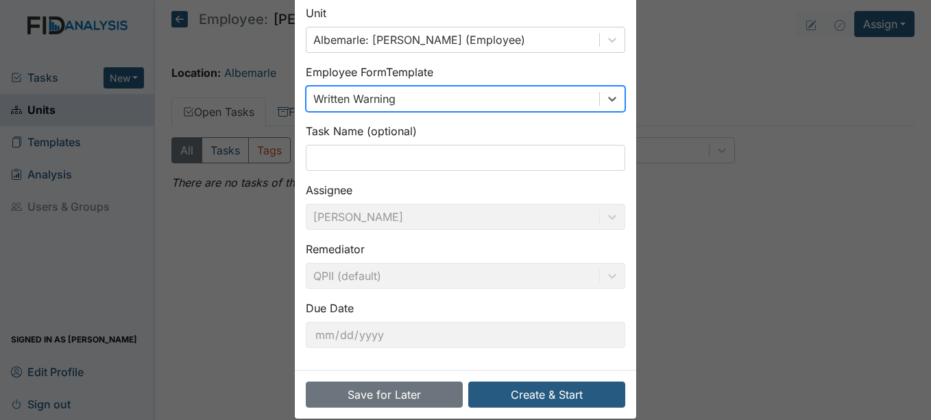
scroll to position [88, 0]
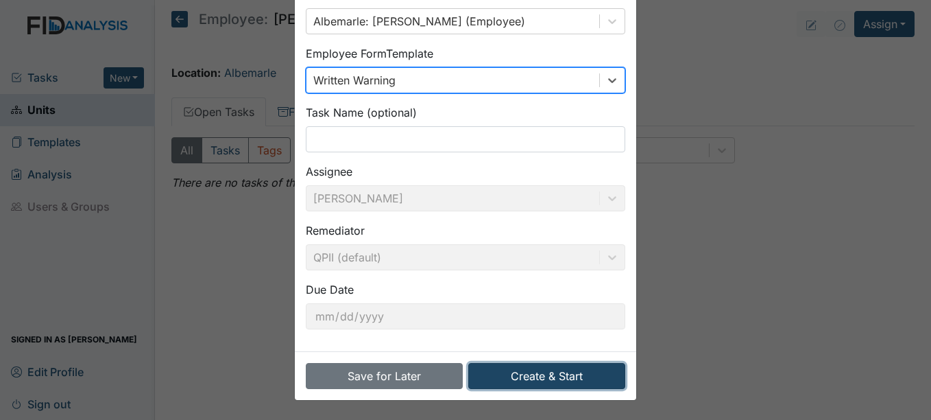
click at [553, 375] on button "Create & Start" at bounding box center [546, 376] width 157 height 26
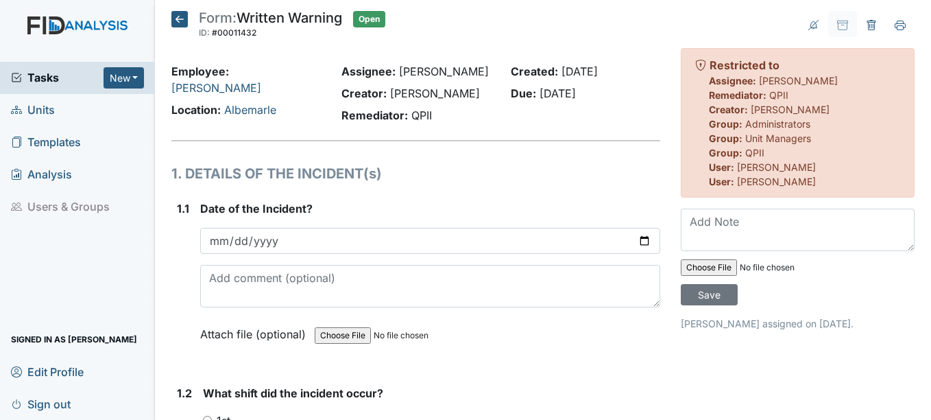
scroll to position [69, 0]
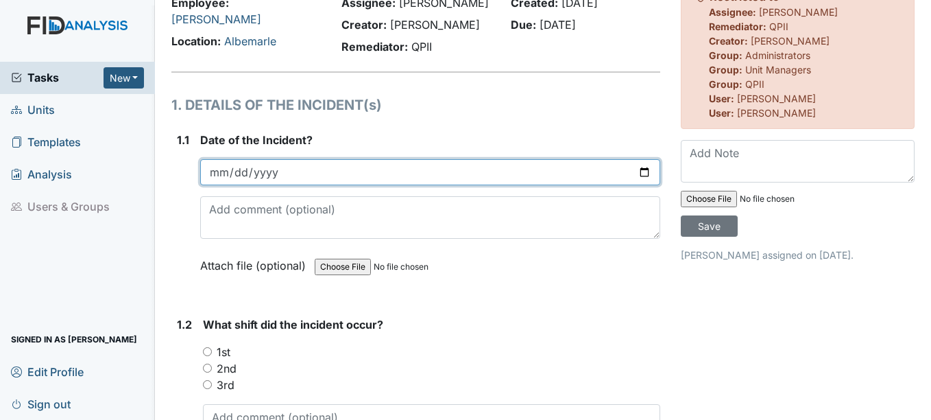
click at [216, 175] on input "date" at bounding box center [429, 172] width 459 height 26
type input "[DATE]"
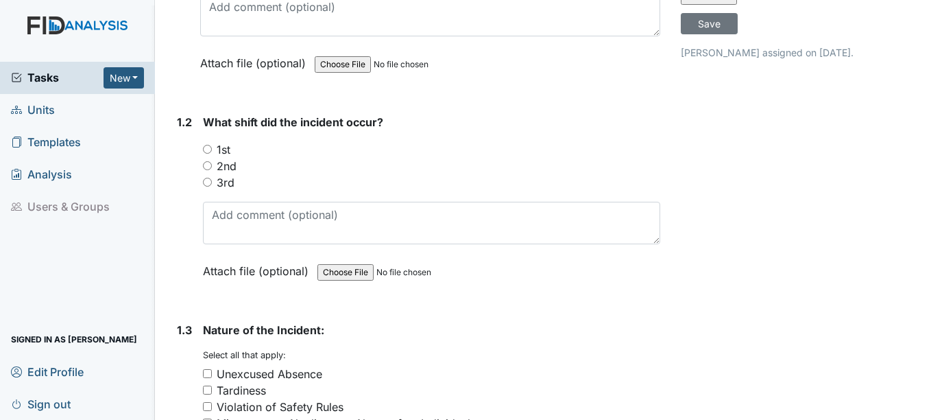
scroll to position [274, 0]
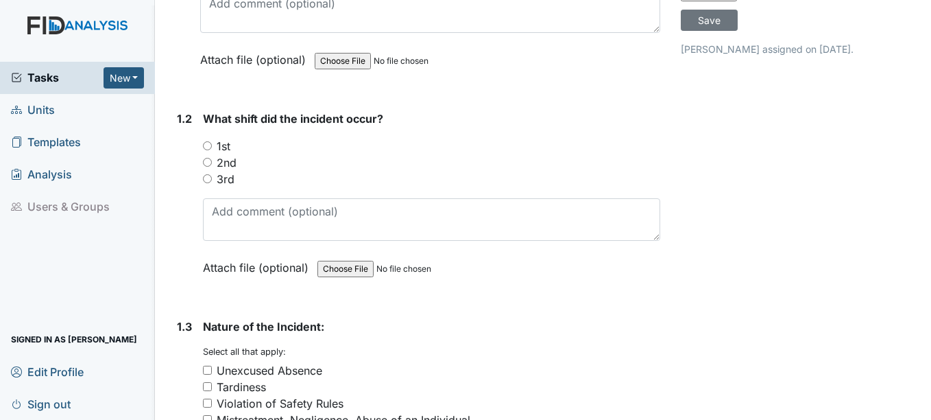
click at [223, 146] on label "1st" at bounding box center [224, 146] width 14 height 16
click at [212, 146] on input "1st" at bounding box center [207, 145] width 9 height 9
radio input "true"
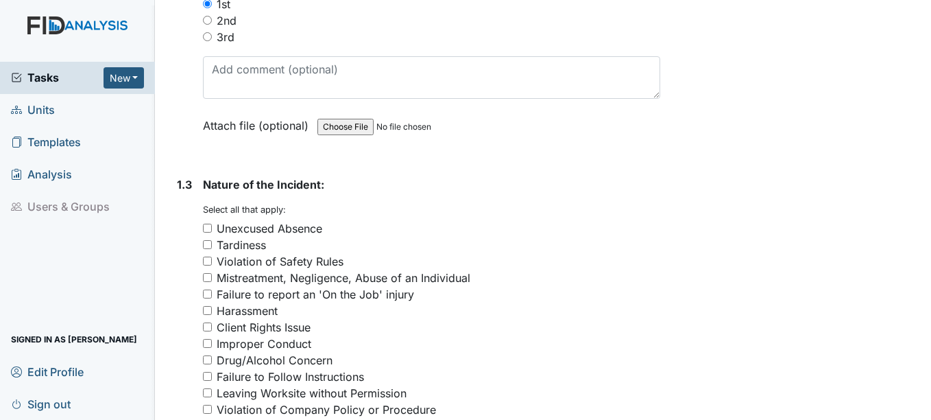
scroll to position [480, 0]
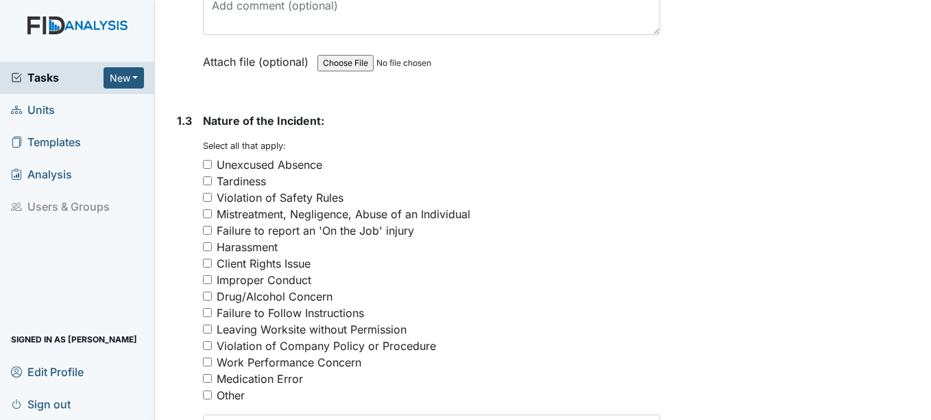
click at [263, 211] on div "Mistreatment, Negligence, Abuse of an Individual" at bounding box center [344, 214] width 254 height 16
click at [212, 211] on input "Mistreatment, Negligence, Abuse of an Individual" at bounding box center [207, 213] width 9 height 9
checkbox input "true"
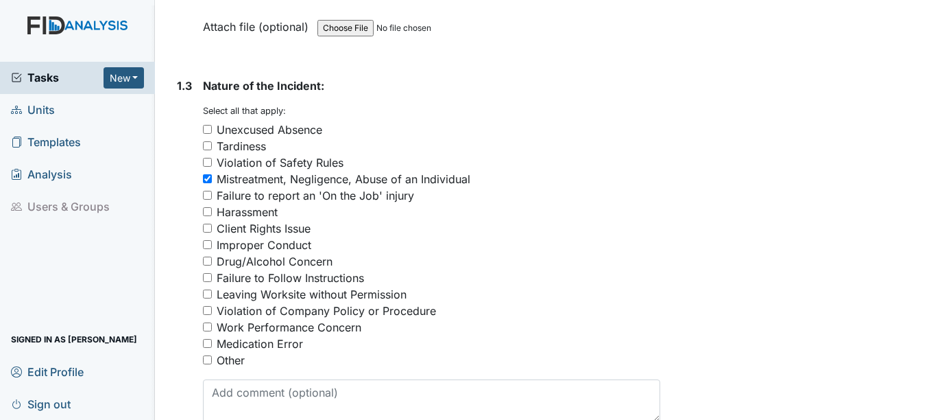
scroll to position [549, 0]
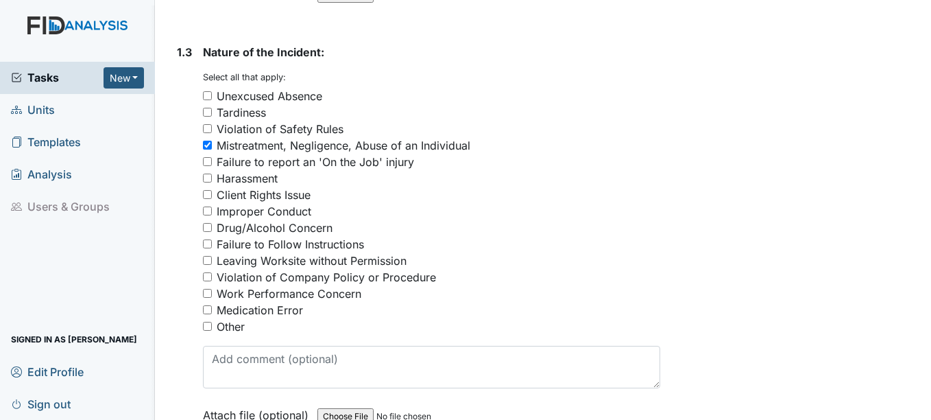
click at [261, 196] on div "Client Rights Issue" at bounding box center [264, 195] width 94 height 16
click at [212, 196] on input "Client Rights Issue" at bounding box center [207, 194] width 9 height 9
checkbox input "true"
click at [261, 211] on div "Improper Conduct" at bounding box center [264, 211] width 95 height 16
click at [212, 211] on input "Improper Conduct" at bounding box center [207, 210] width 9 height 9
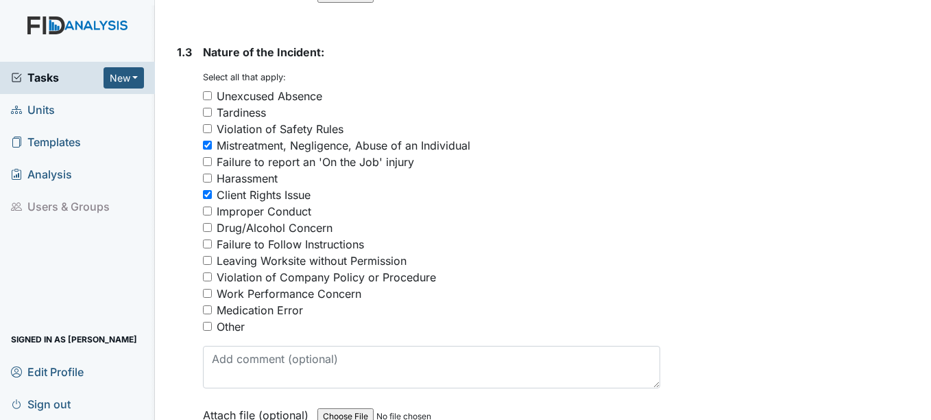
checkbox input "true"
click at [271, 239] on div "Failure to Follow Instructions" at bounding box center [290, 244] width 147 height 16
click at [212, 239] on input "Failure to Follow Instructions" at bounding box center [207, 243] width 9 height 9
checkbox input "true"
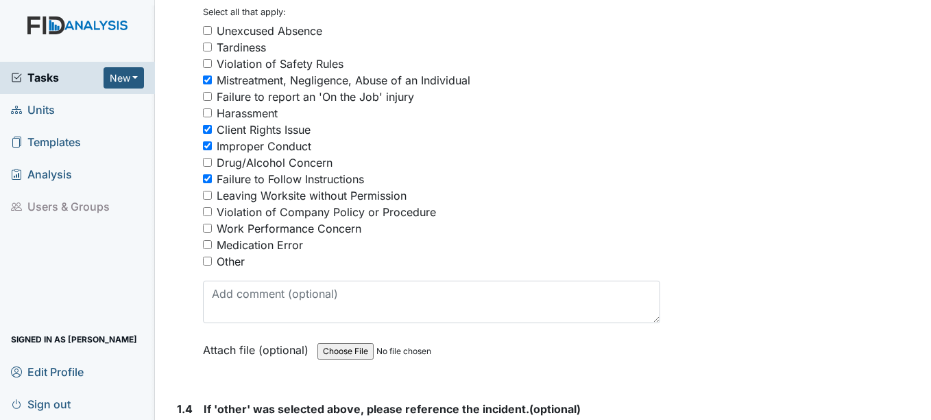
scroll to position [617, 0]
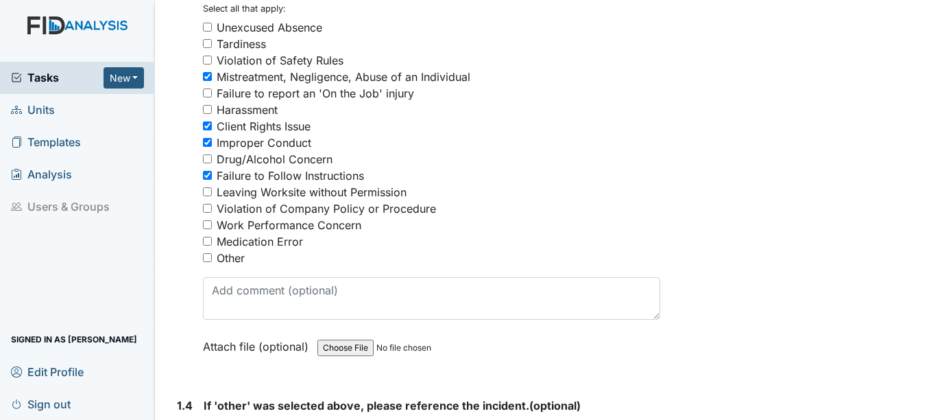
click at [268, 208] on div "Violation of Company Policy or Procedure" at bounding box center [326, 208] width 219 height 16
click at [212, 208] on input "Violation of Company Policy or Procedure" at bounding box center [207, 208] width 9 height 9
checkbox input "true"
click at [288, 228] on div "Work Performance Concern" at bounding box center [289, 225] width 145 height 16
click at [212, 228] on input "Work Performance Concern" at bounding box center [207, 224] width 9 height 9
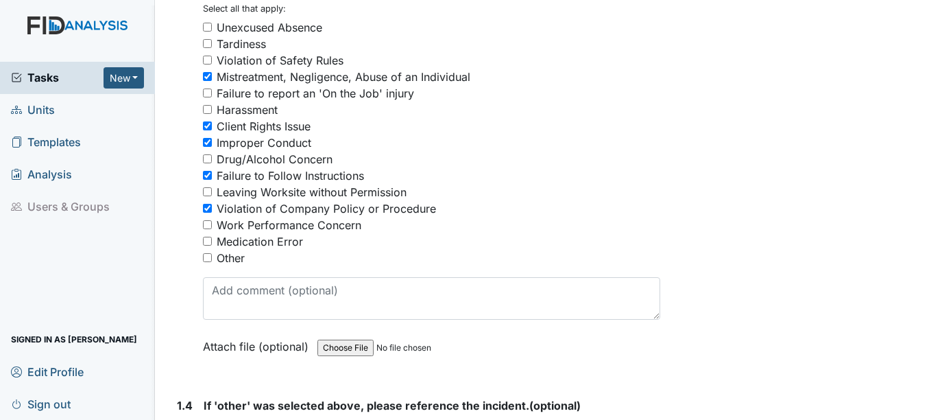
checkbox input "true"
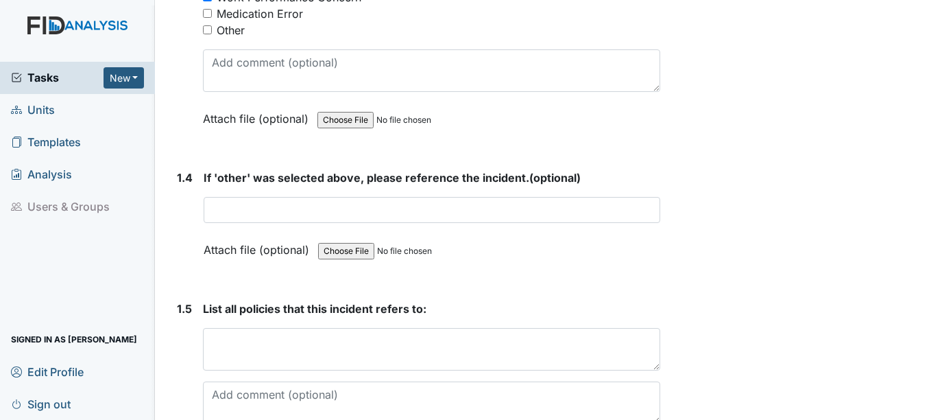
scroll to position [891, 0]
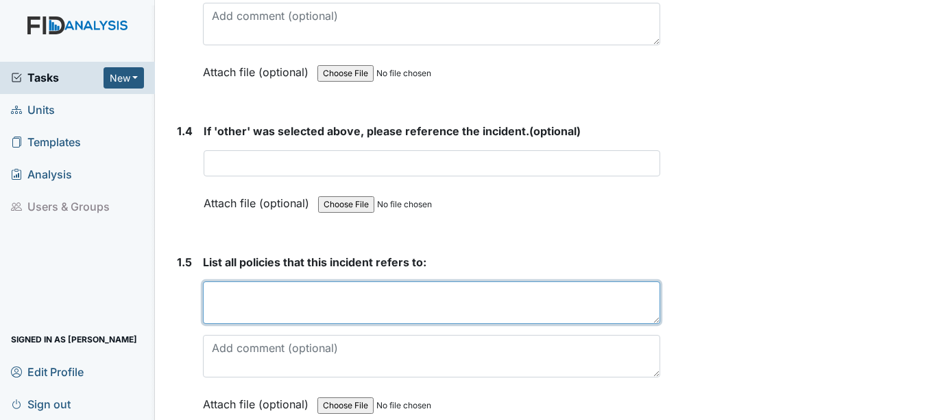
paste textarea "801:1 h) Treating all clients, visitors, the general public and fellow employee…"
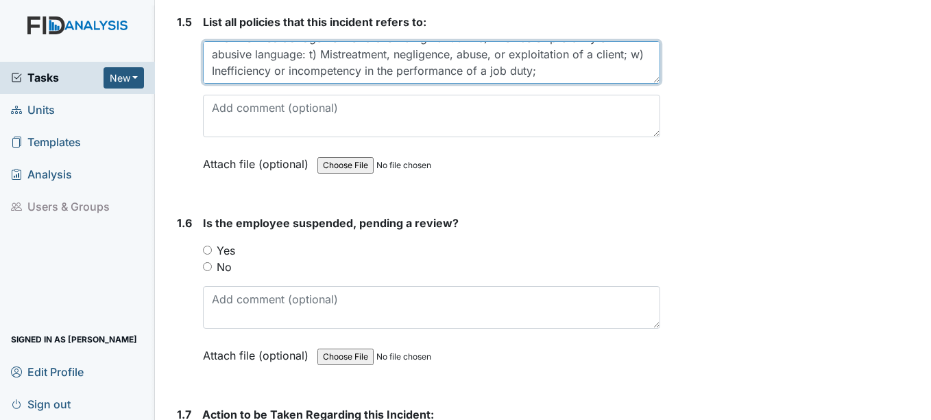
scroll to position [1166, 0]
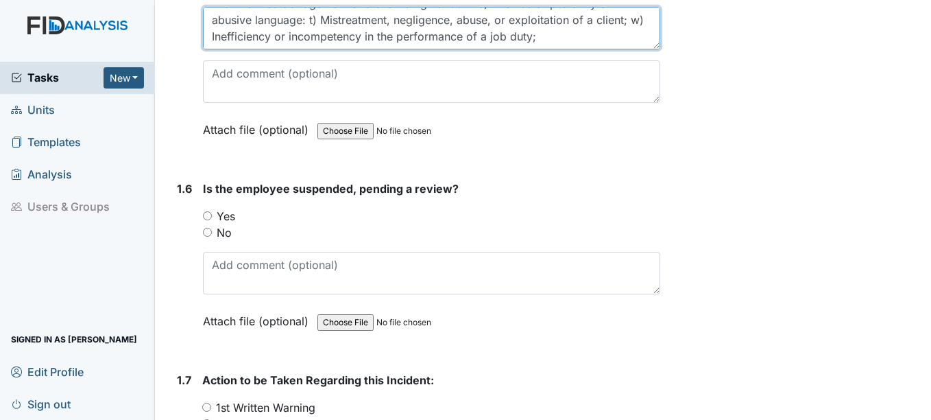
type textarea "801:1 h) Treating all clients, visitors, the general public and fellow employee…"
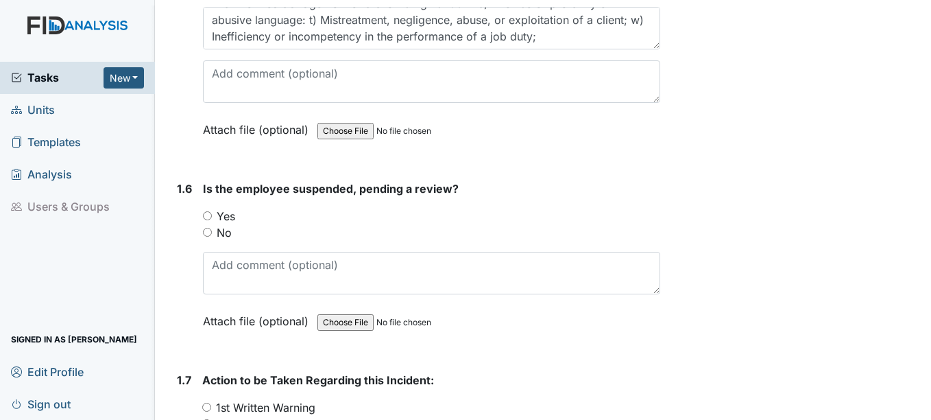
click at [226, 216] on label "Yes" at bounding box center [226, 216] width 19 height 16
click at [212, 216] on input "Yes" at bounding box center [207, 215] width 9 height 9
radio input "true"
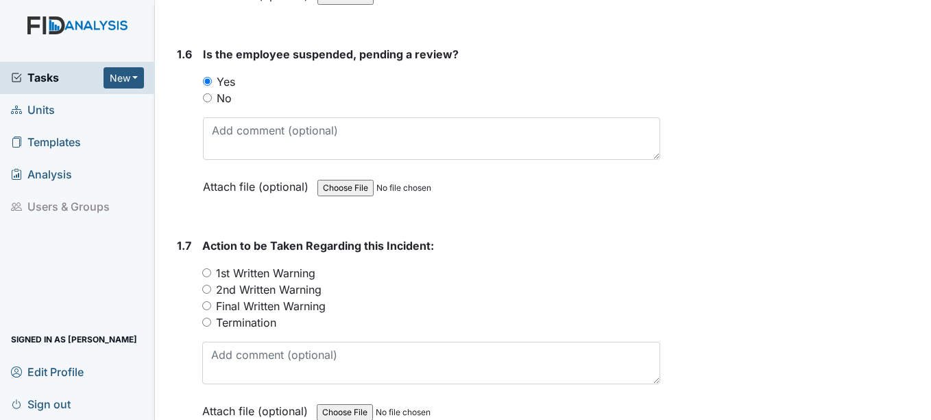
scroll to position [1303, 0]
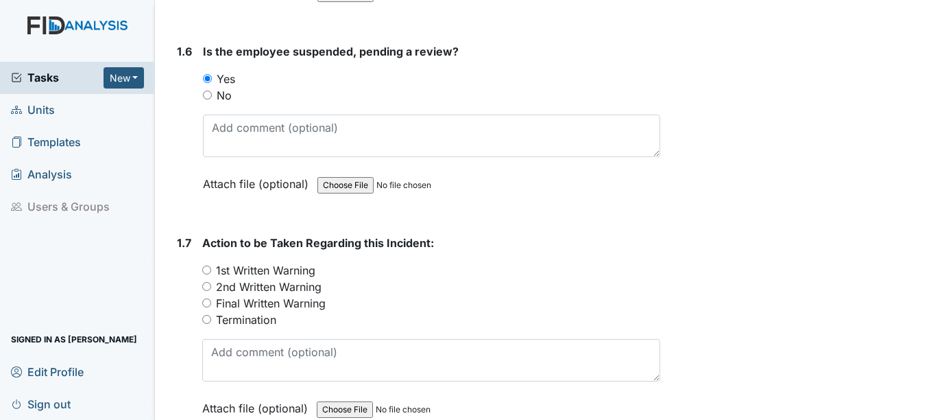
click at [265, 323] on label "Termination" at bounding box center [246, 319] width 60 height 16
click at [211, 323] on input "Termination" at bounding box center [206, 319] width 9 height 9
radio input "true"
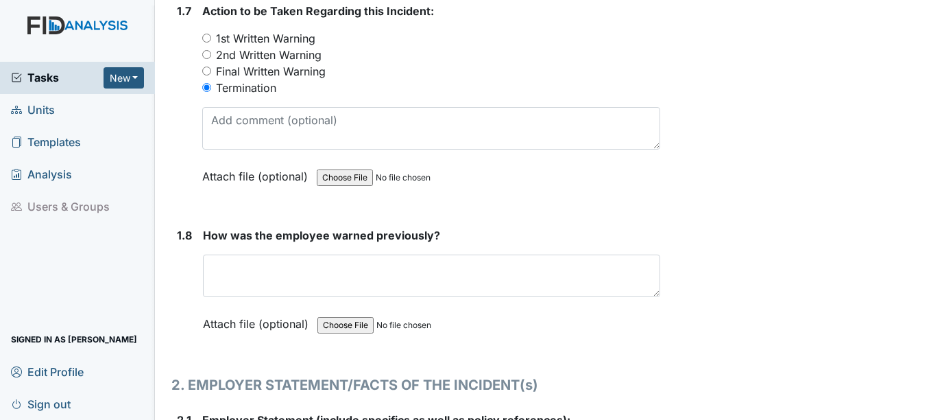
scroll to position [1577, 0]
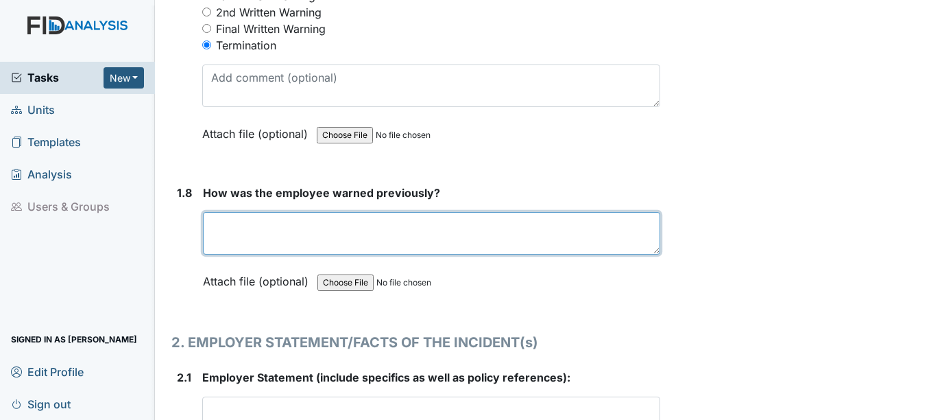
click at [379, 232] on textarea at bounding box center [431, 233] width 457 height 43
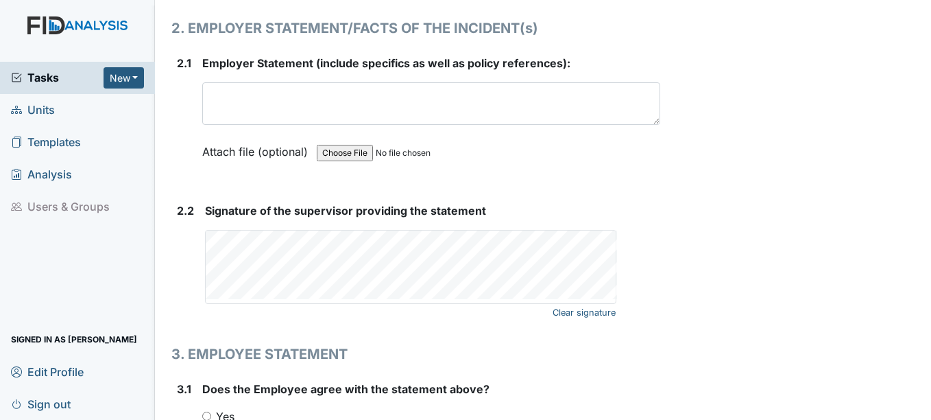
scroll to position [1920, 0]
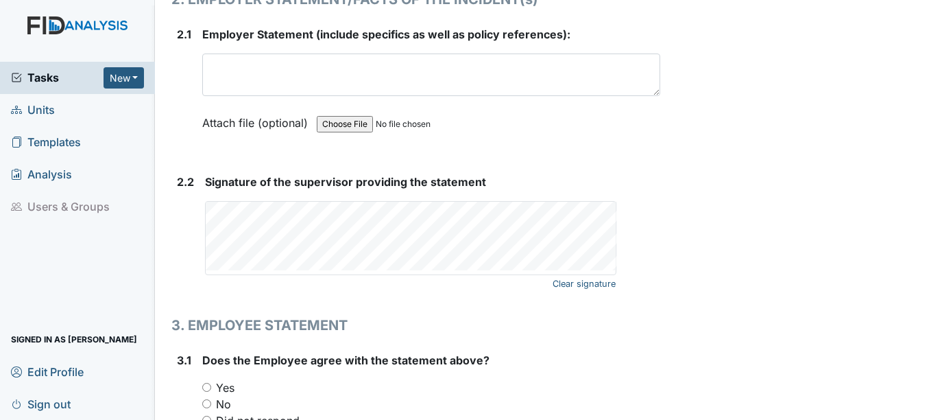
type textarea "Ongoing training and corporate compliance."
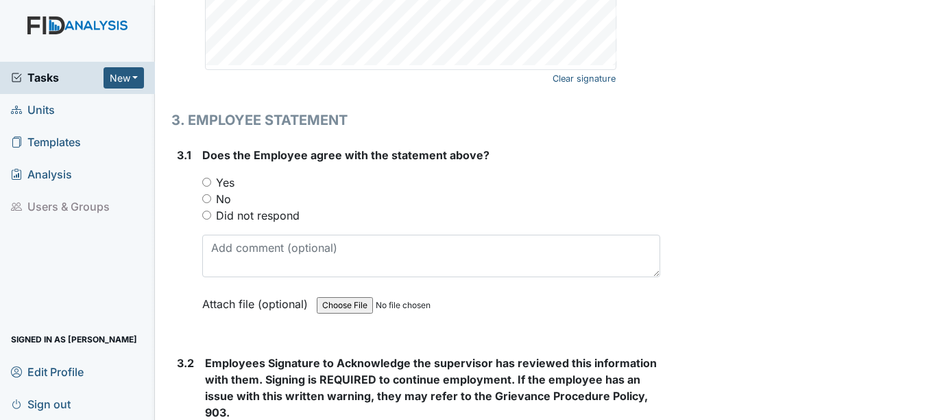
scroll to position [2126, 0]
click at [235, 215] on label "Did not respond" at bounding box center [258, 214] width 84 height 16
click at [211, 215] on input "Did not respond" at bounding box center [206, 214] width 9 height 9
radio input "true"
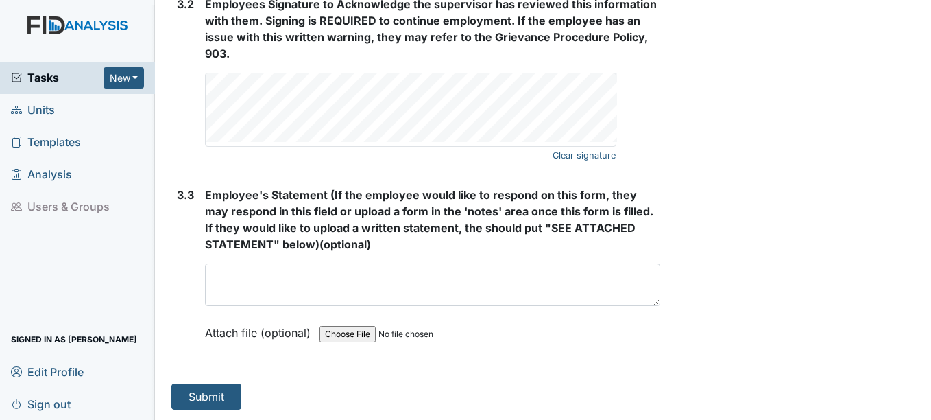
scroll to position [2484, 0]
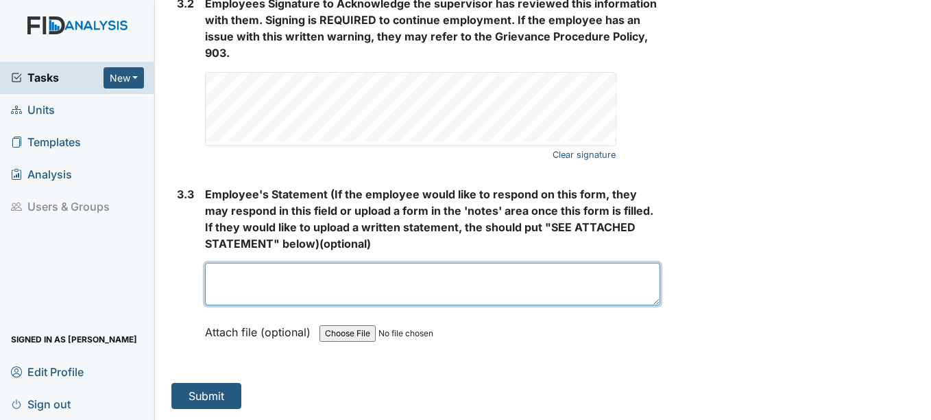
click at [269, 300] on textarea at bounding box center [432, 284] width 455 height 43
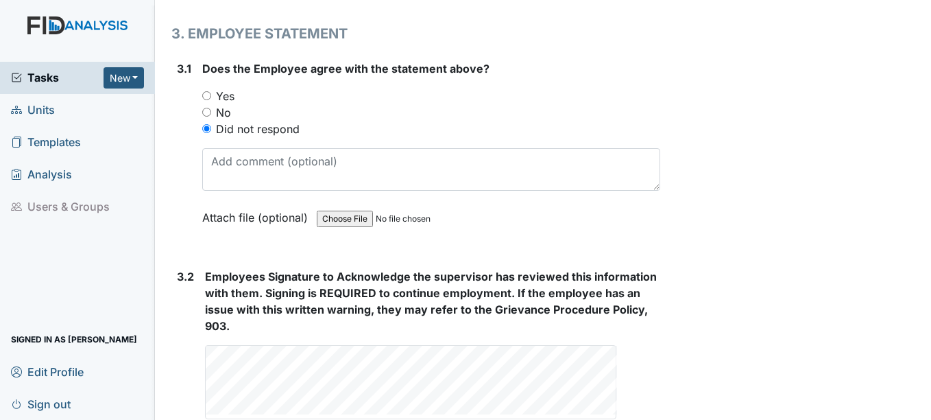
scroll to position [2210, 0]
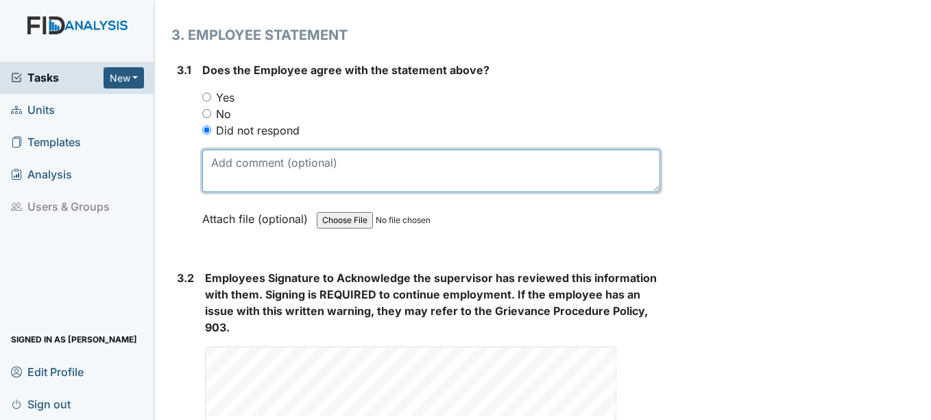
click at [285, 169] on textarea at bounding box center [430, 170] width 457 height 43
click at [292, 162] on textarea "Employee failed to meet with management" at bounding box center [430, 170] width 457 height 43
click at [444, 167] on textarea "Employee refused to meet with management" at bounding box center [430, 170] width 457 height 43
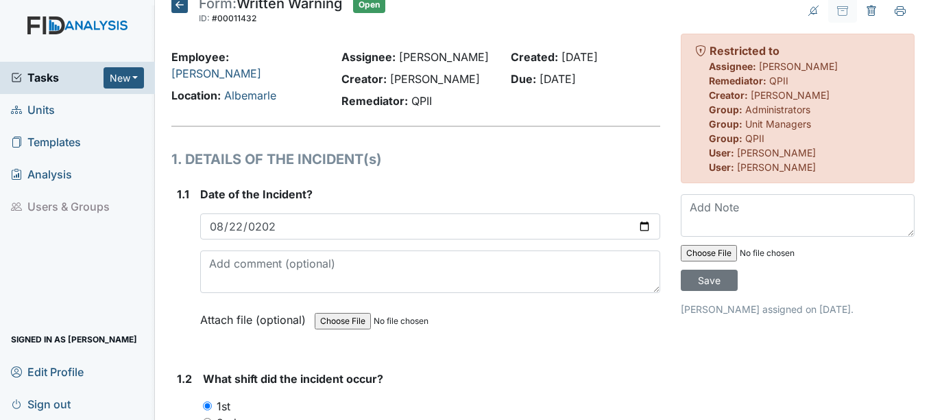
scroll to position [0, 0]
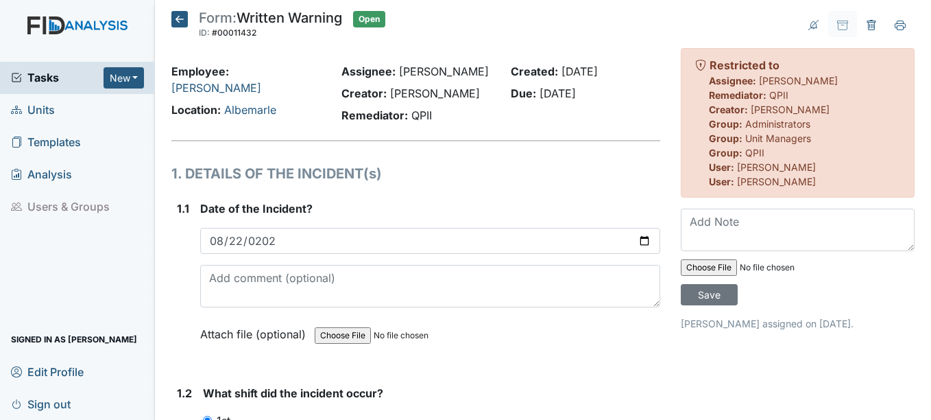
type textarea "Employee refused to meet with management."
click at [36, 105] on span "Units" at bounding box center [33, 109] width 44 height 21
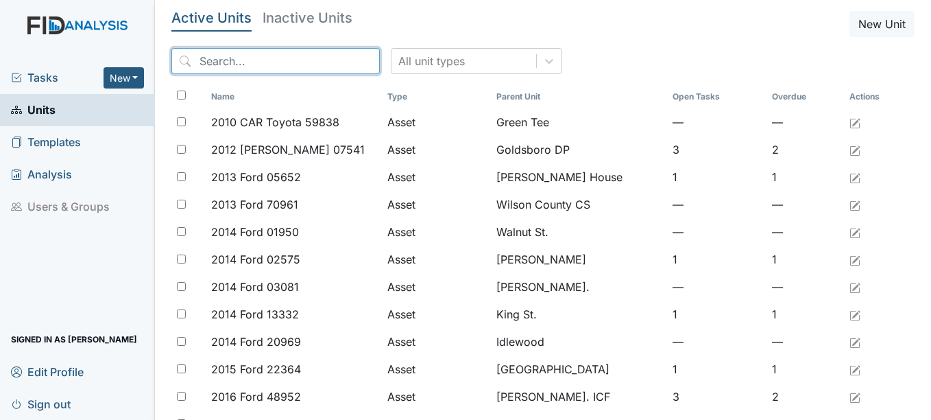
click at [221, 56] on input "search" at bounding box center [275, 61] width 208 height 26
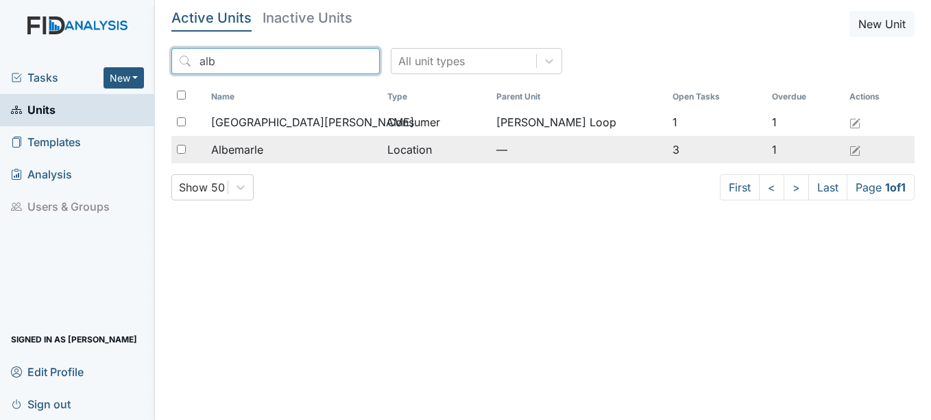
type input "alb"
click at [330, 143] on div "Albemarle" at bounding box center [293, 149] width 165 height 16
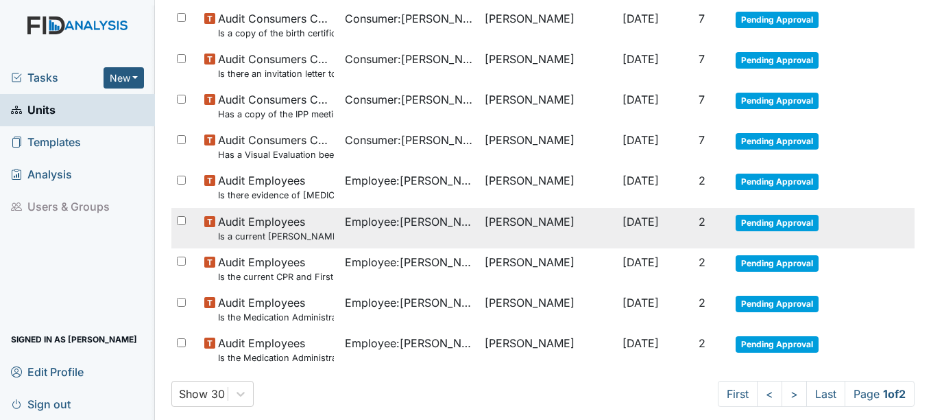
scroll to position [1025, 0]
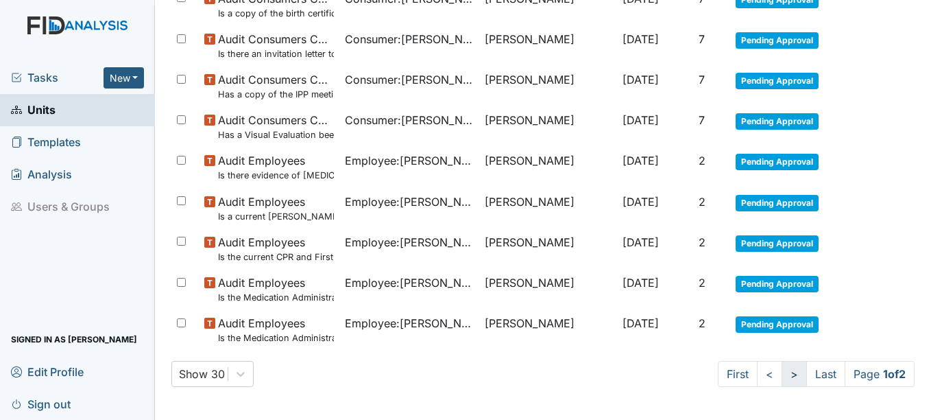
click at [782, 376] on link ">" at bounding box center [794, 374] width 25 height 26
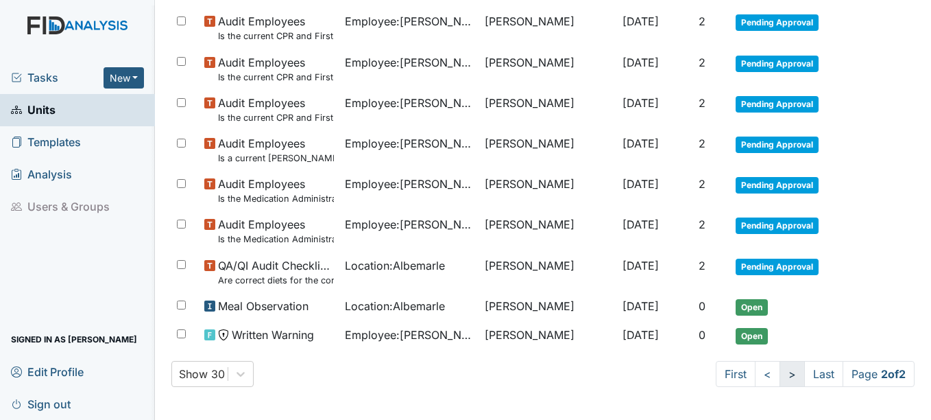
scroll to position [254, 0]
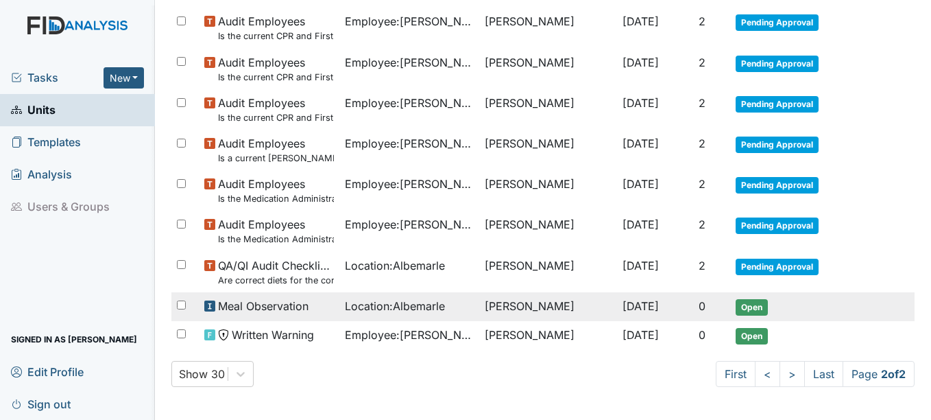
click at [751, 310] on span "Open" at bounding box center [752, 307] width 32 height 16
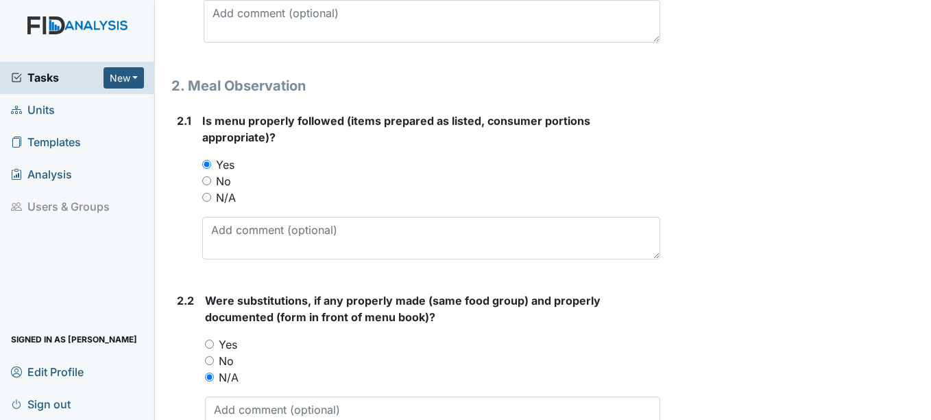
scroll to position [686, 0]
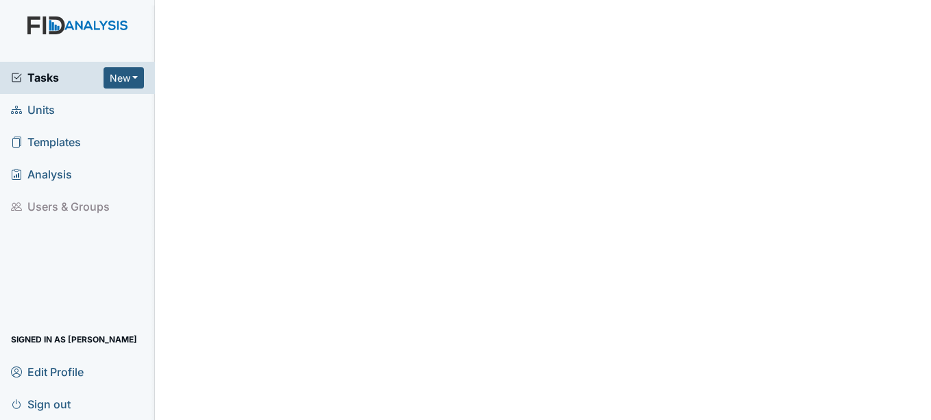
click at [48, 108] on span "Units" at bounding box center [33, 109] width 44 height 21
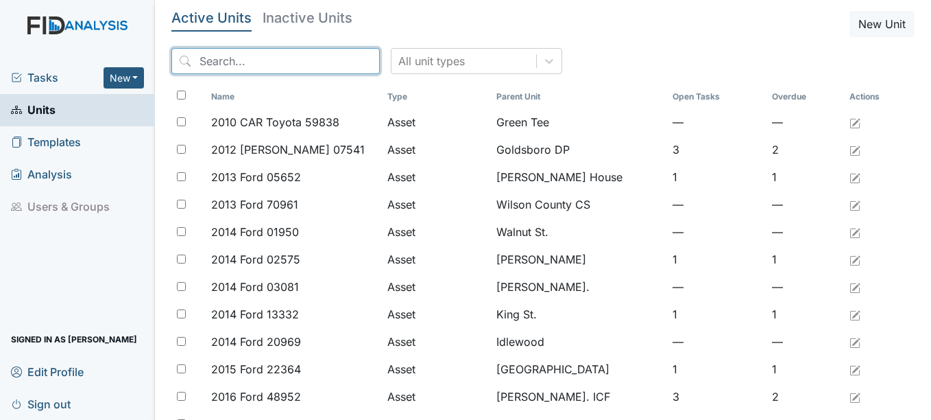
click at [259, 65] on input "search" at bounding box center [275, 61] width 208 height 26
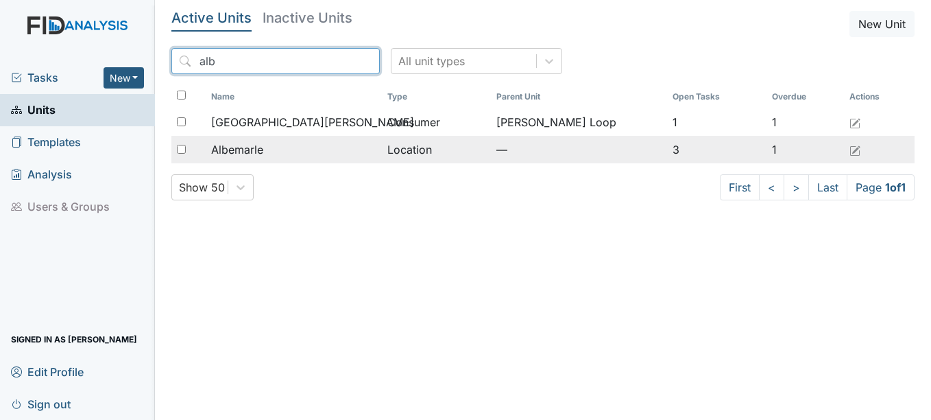
type input "alb"
click at [279, 155] on div "Albemarle" at bounding box center [293, 149] width 165 height 16
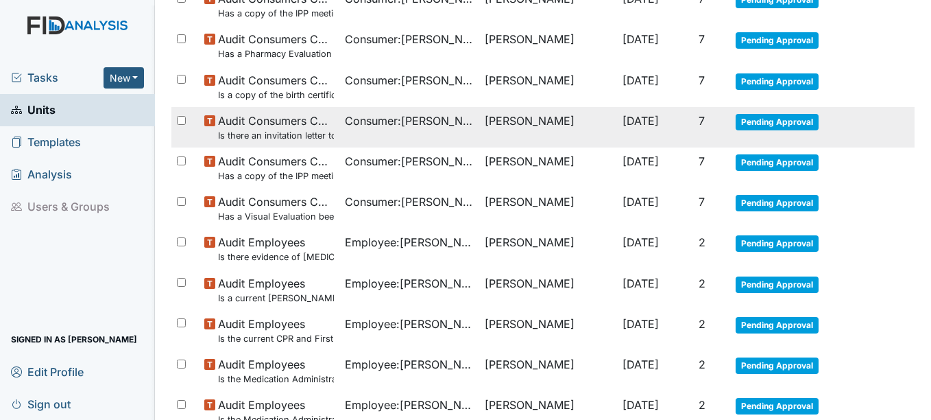
scroll to position [1025, 0]
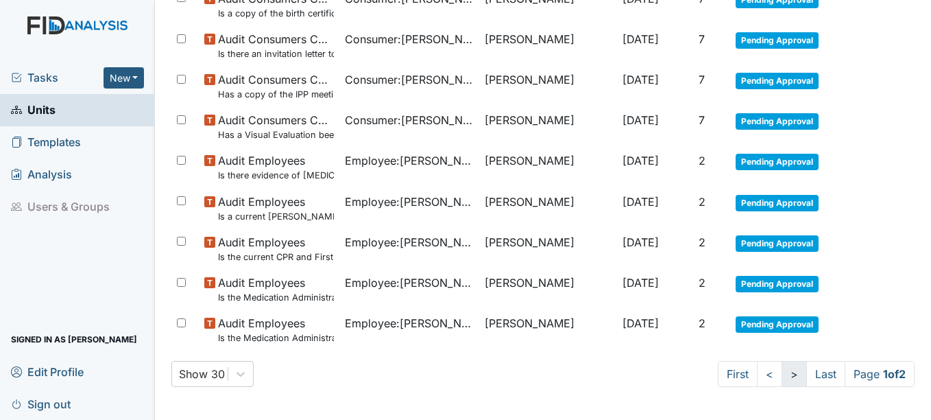
click at [782, 373] on link ">" at bounding box center [794, 374] width 25 height 26
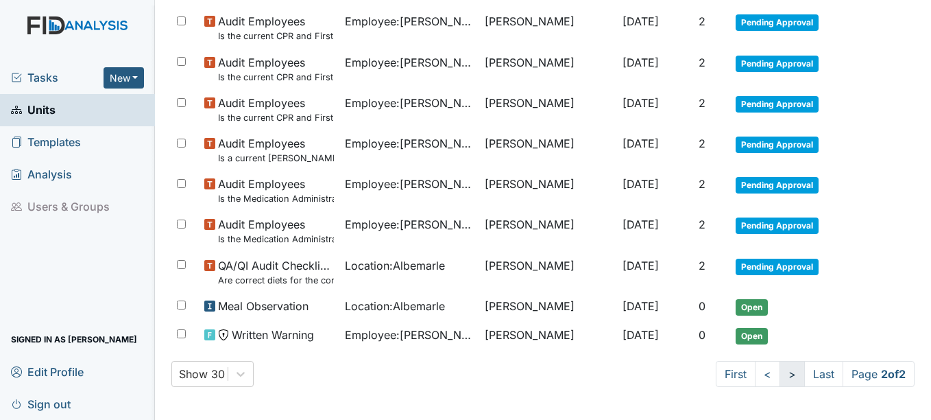
scroll to position [254, 0]
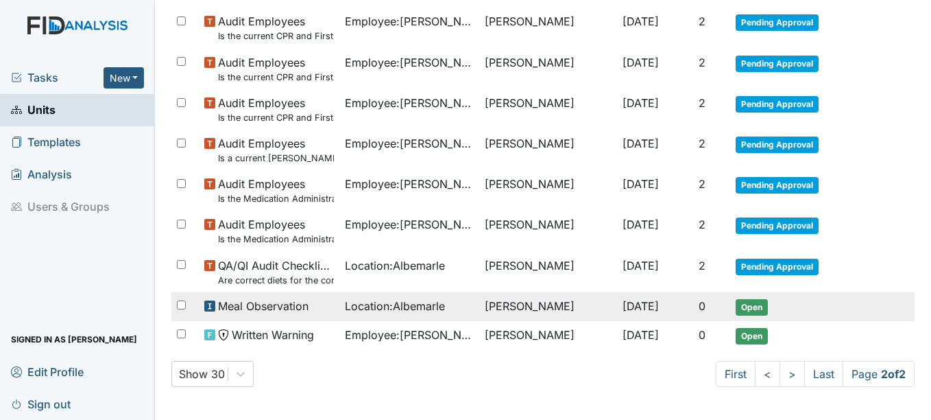
click at [745, 302] on span "Open" at bounding box center [752, 307] width 32 height 16
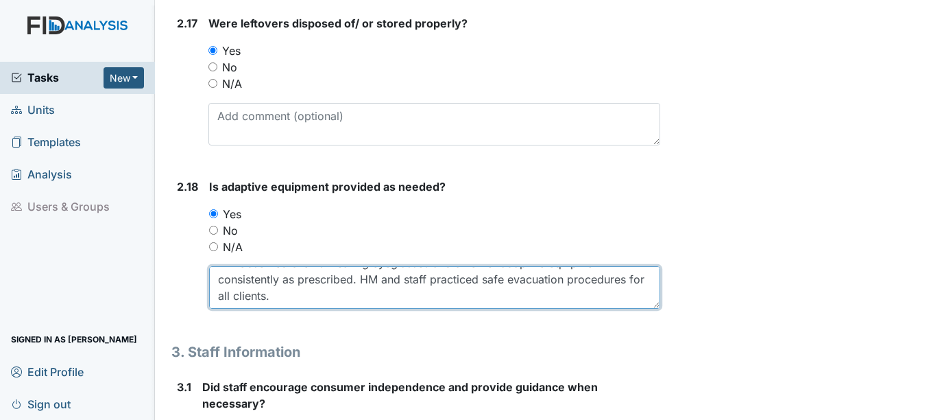
scroll to position [5, 0]
